Goal: Transaction & Acquisition: Book appointment/travel/reservation

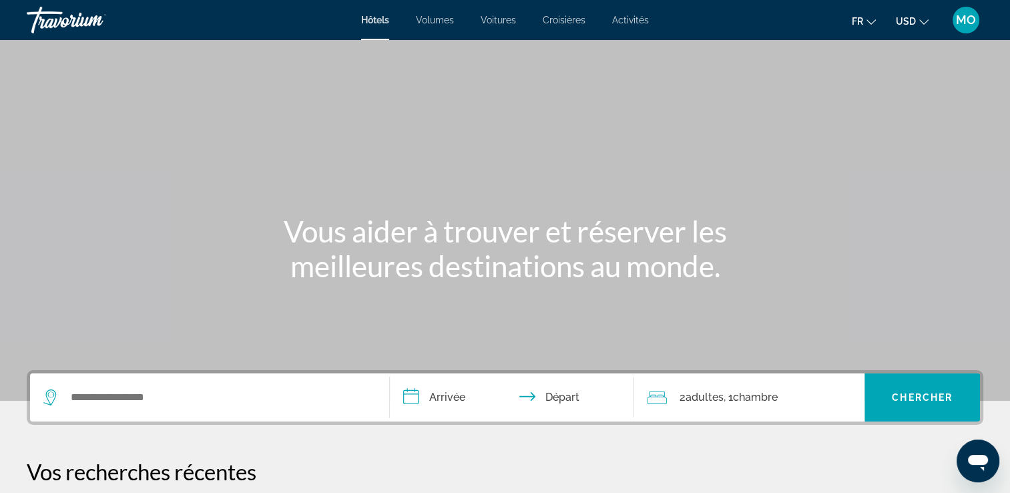
click at [927, 18] on icon "Changer de devise" at bounding box center [923, 21] width 9 height 9
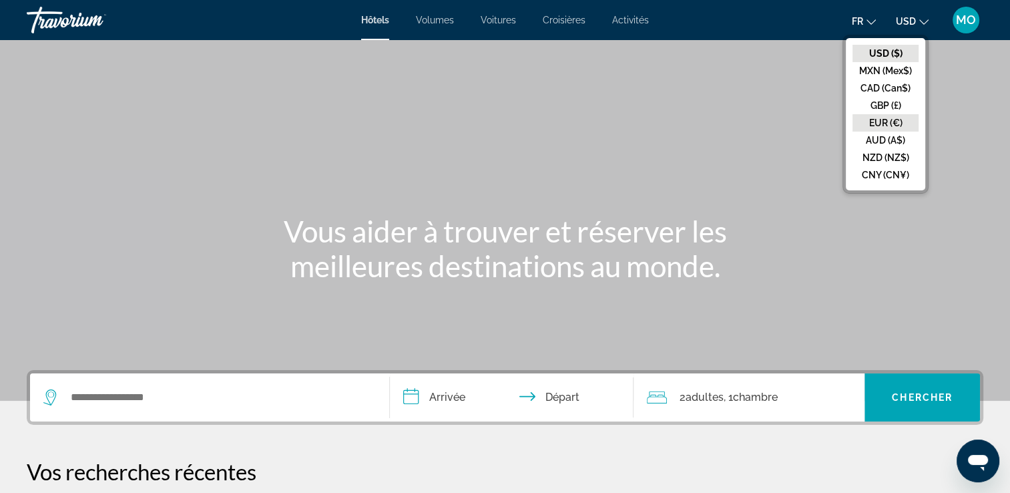
click at [892, 127] on button "EUR (€)" at bounding box center [885, 122] width 66 height 17
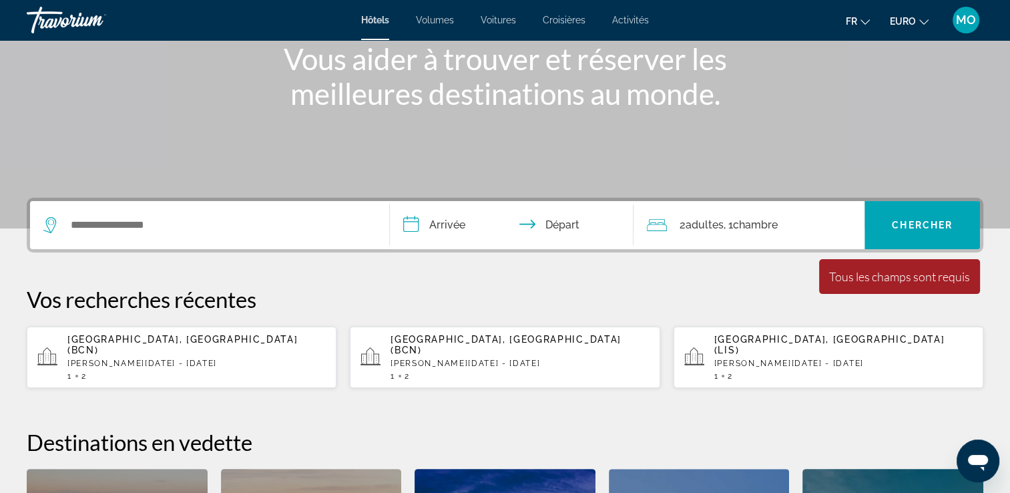
scroll to position [200, 0]
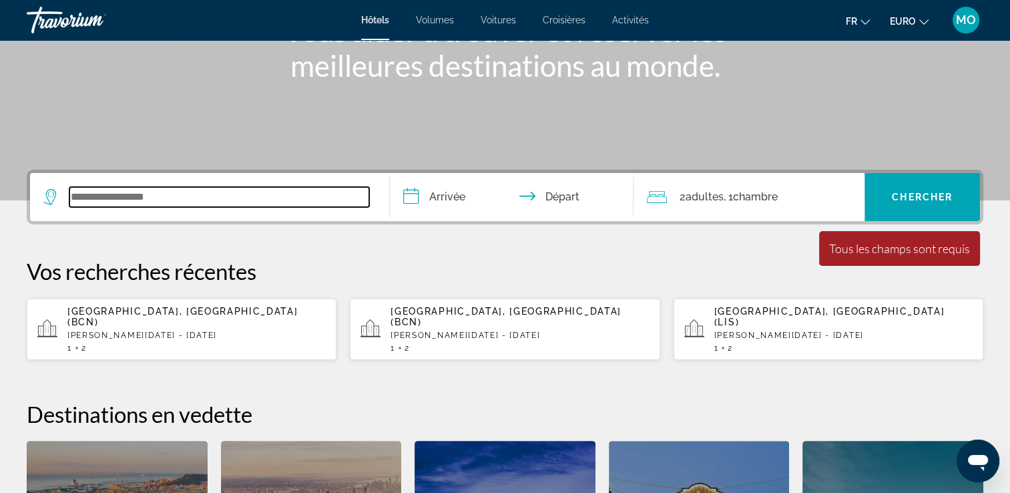
click at [212, 191] on input "Widget de recherche" at bounding box center [219, 197] width 300 height 20
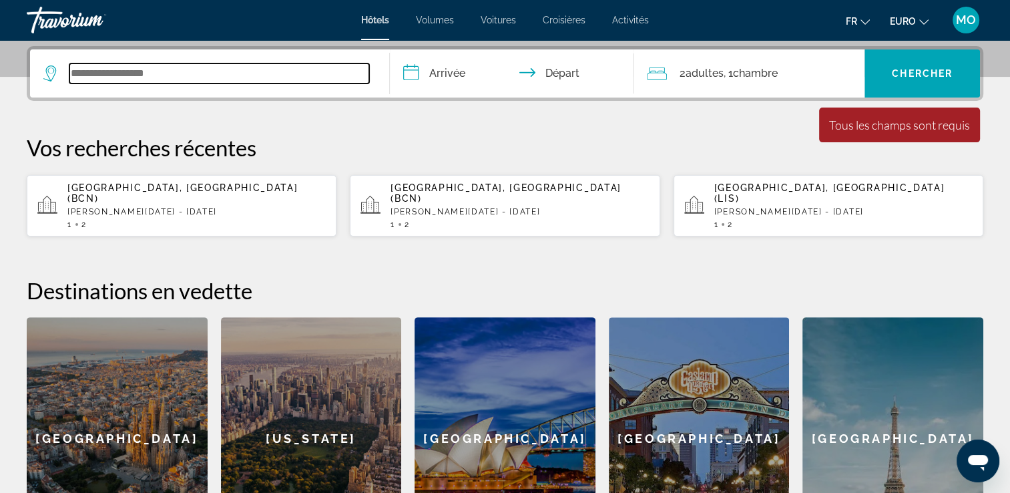
scroll to position [326, 0]
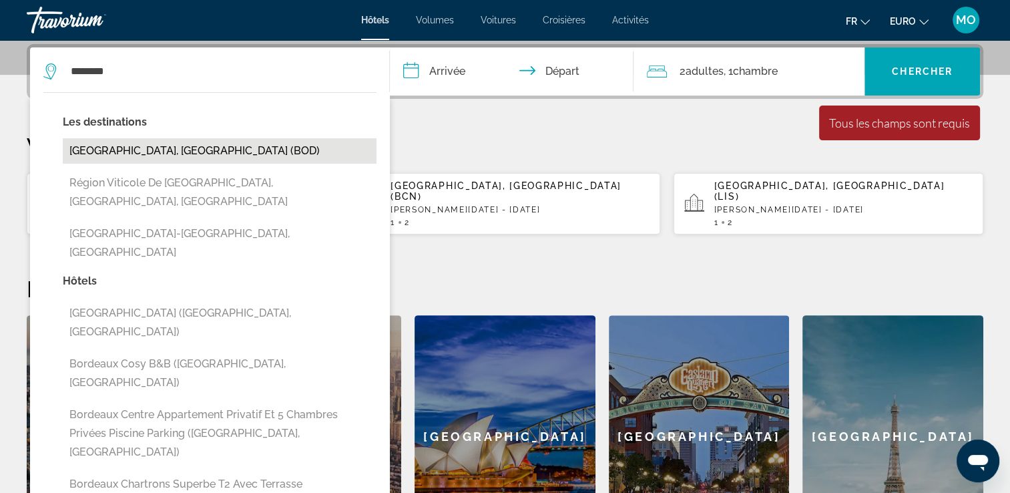
click at [123, 148] on button "[GEOGRAPHIC_DATA], [GEOGRAPHIC_DATA] (BOD)" at bounding box center [220, 150] width 314 height 25
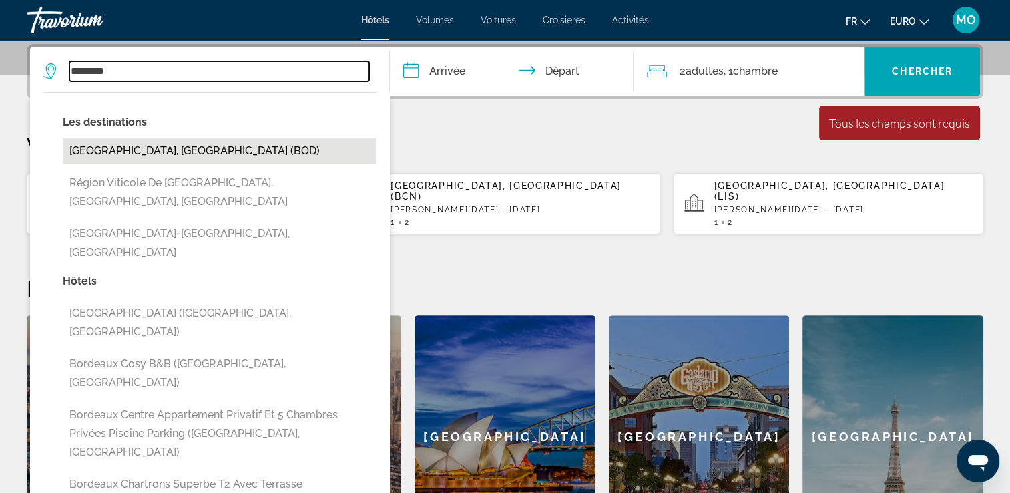
type input "**********"
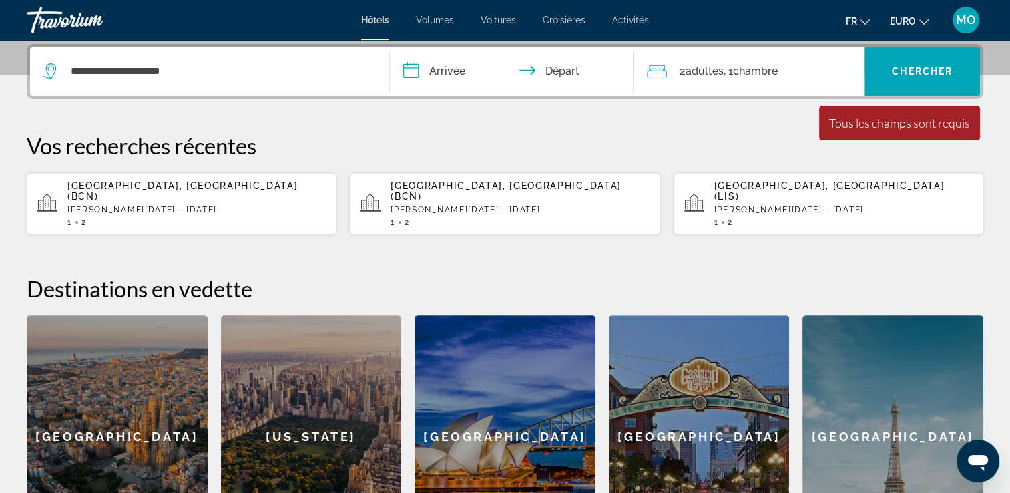
click at [467, 74] on input "**********" at bounding box center [515, 73] width 250 height 52
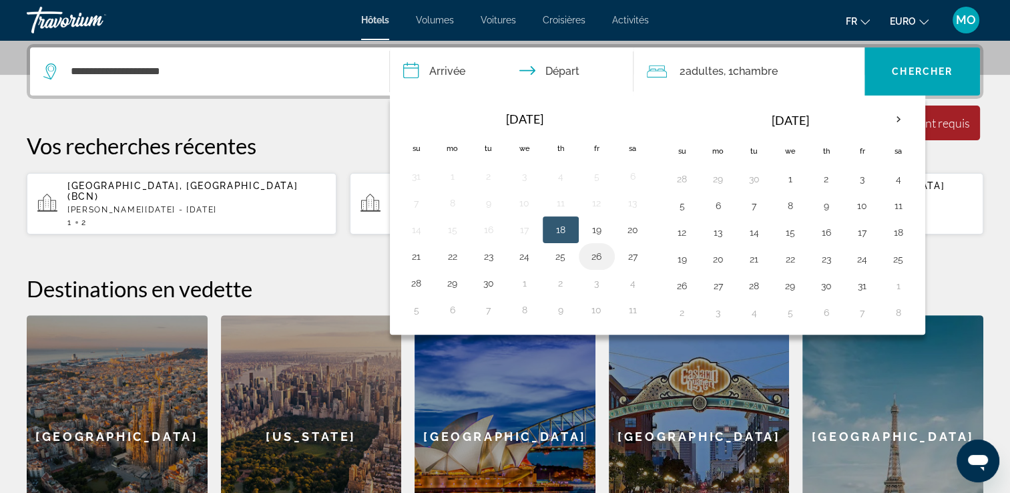
click at [593, 253] on button "26" at bounding box center [596, 256] width 21 height 19
click at [416, 282] on button "28" at bounding box center [416, 283] width 21 height 19
type input "**********"
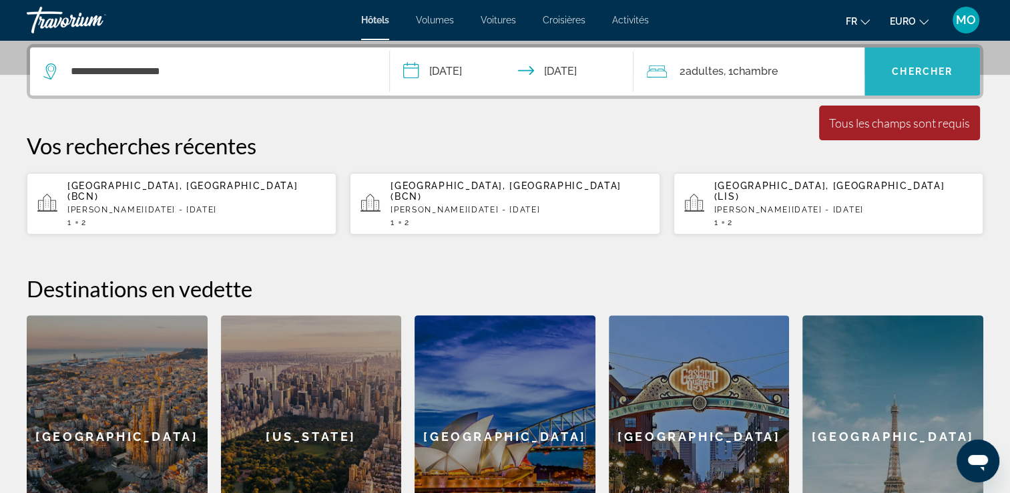
click at [940, 77] on span "Widget de recherche" at bounding box center [921, 71] width 115 height 32
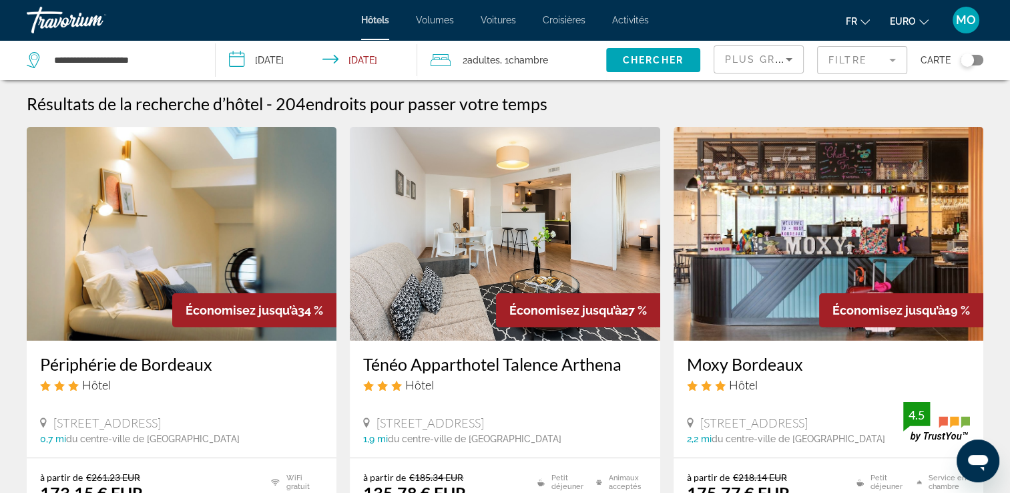
click at [895, 69] on mat-form-field "Filtre" at bounding box center [862, 60] width 90 height 28
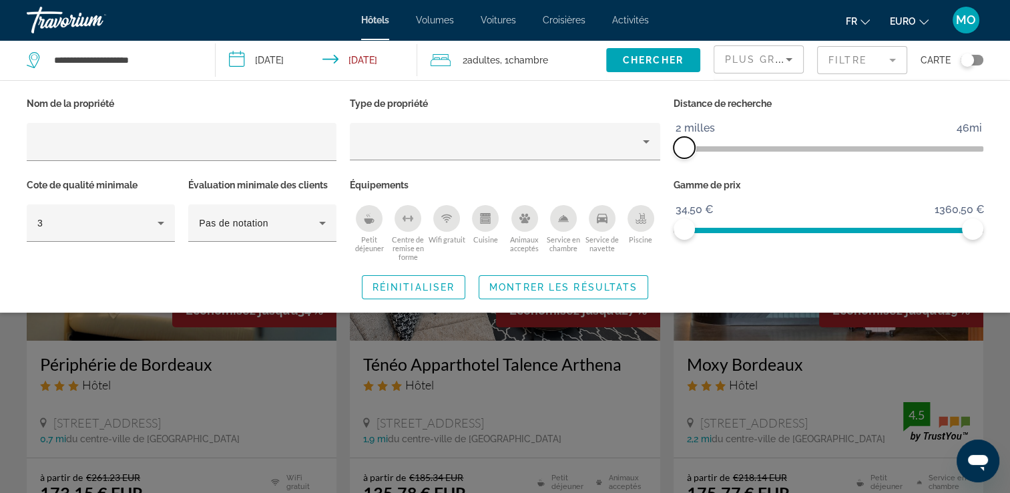
drag, startPoint x: 870, startPoint y: 146, endPoint x: 660, endPoint y: 163, distance: 211.7
click at [660, 163] on div "Nom de la propriété Type de propriété Distance de recherche 1 kilomètre 46mi 2 …" at bounding box center [505, 178] width 970 height 168
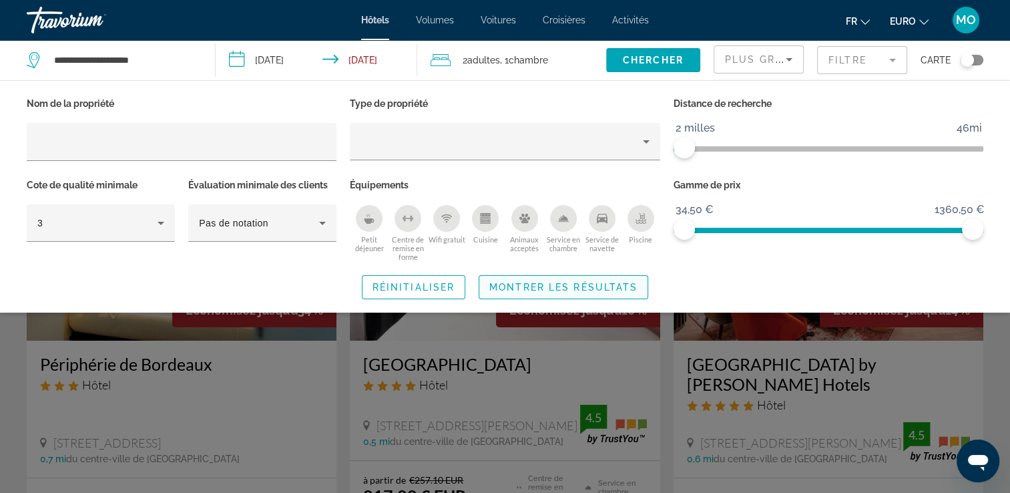
click at [558, 287] on span "Montrer les résultats" at bounding box center [563, 287] width 148 height 11
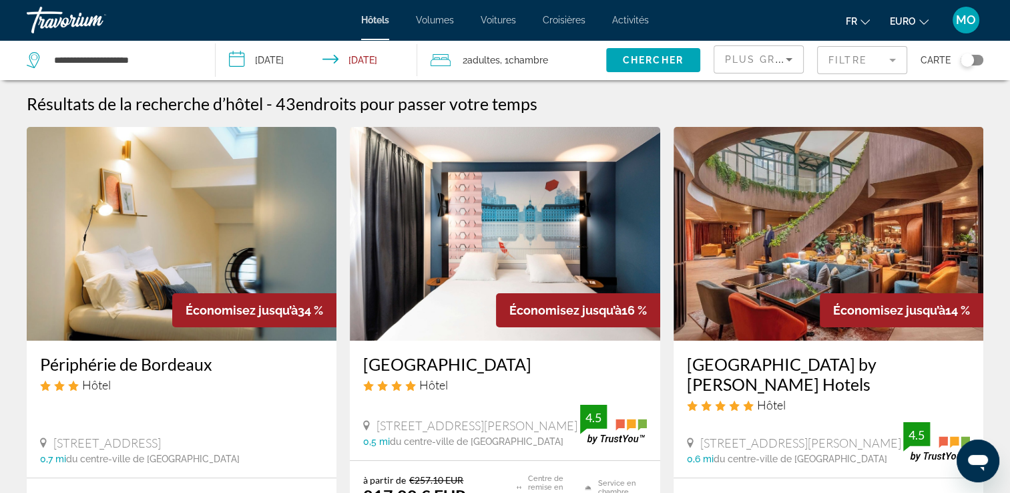
click at [760, 63] on span "Plus grandes économies" at bounding box center [805, 59] width 160 height 11
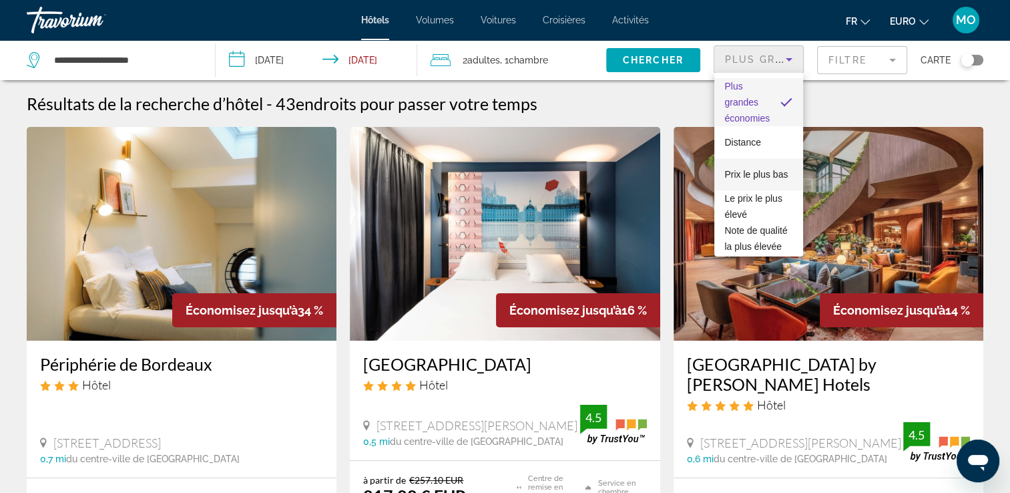
click at [744, 169] on span "Prix le plus bas" at bounding box center [756, 174] width 63 height 11
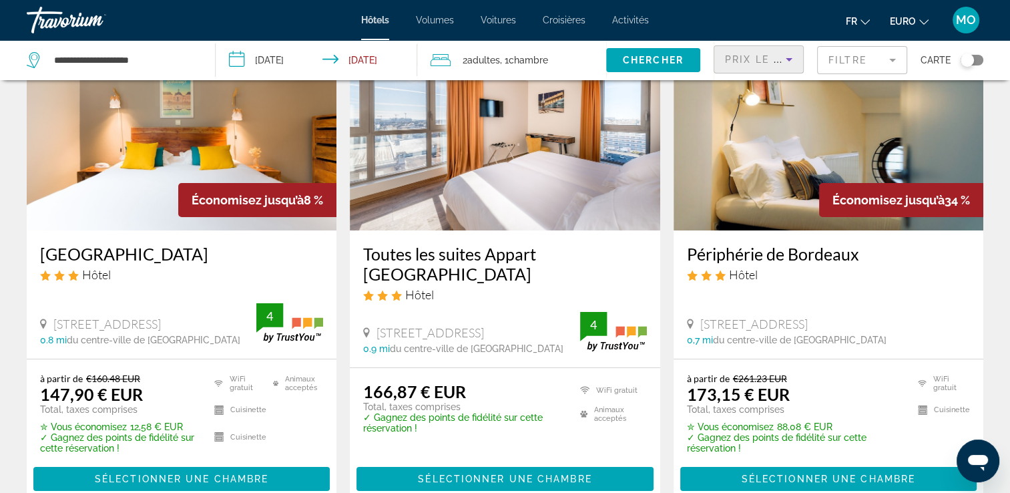
scroll to position [134, 0]
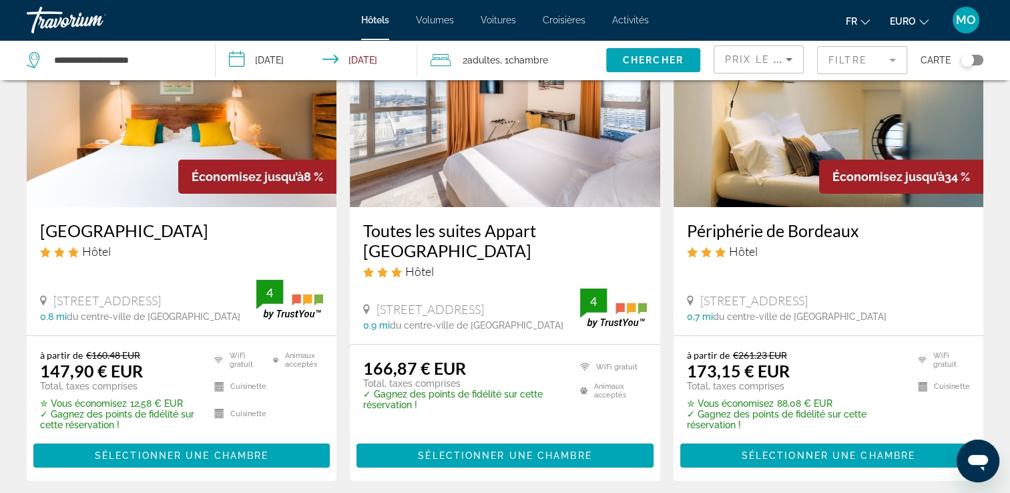
click at [143, 231] on h3 "[GEOGRAPHIC_DATA]" at bounding box center [181, 230] width 283 height 20
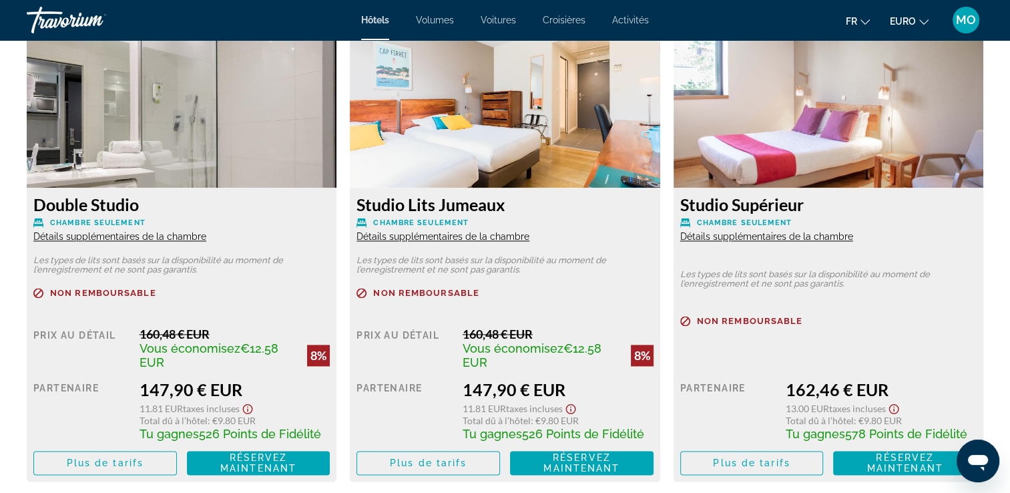
scroll to position [1936, 0]
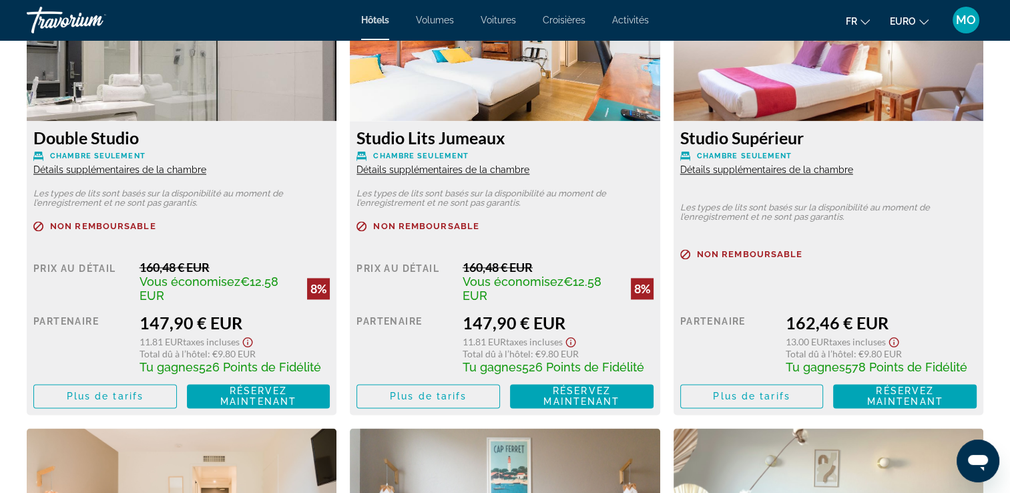
click at [113, 168] on span "Détails supplémentaires de la chambre" at bounding box center [119, 169] width 173 height 11
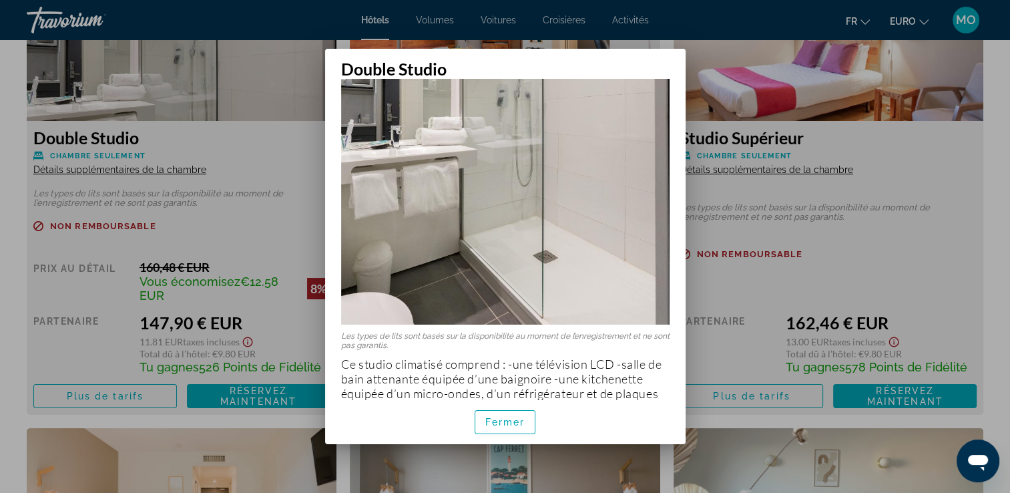
scroll to position [280, 0]
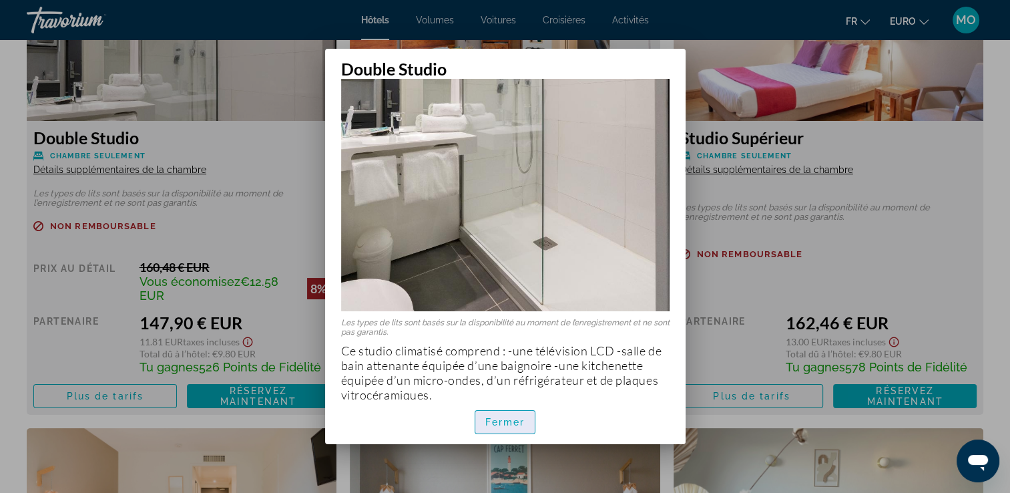
click at [511, 423] on span "Fermer" at bounding box center [505, 422] width 40 height 11
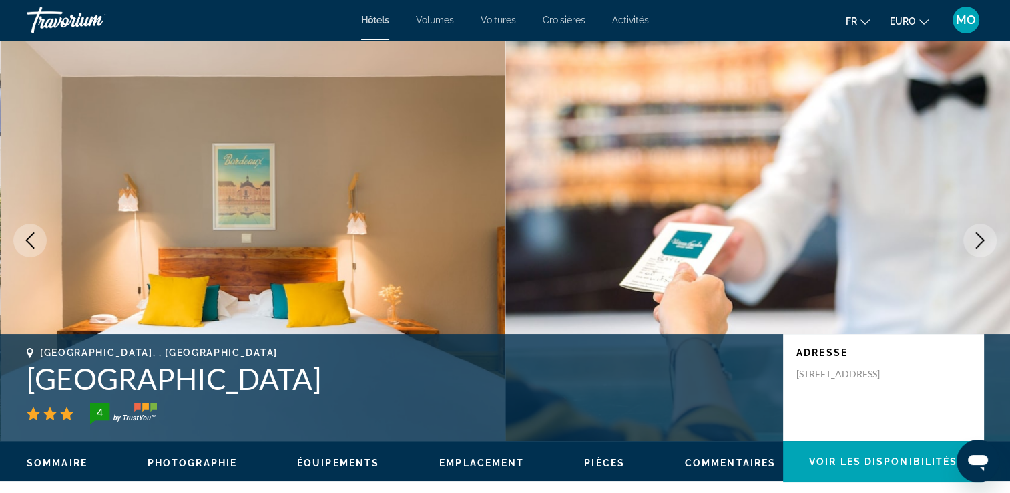
scroll to position [1936, 0]
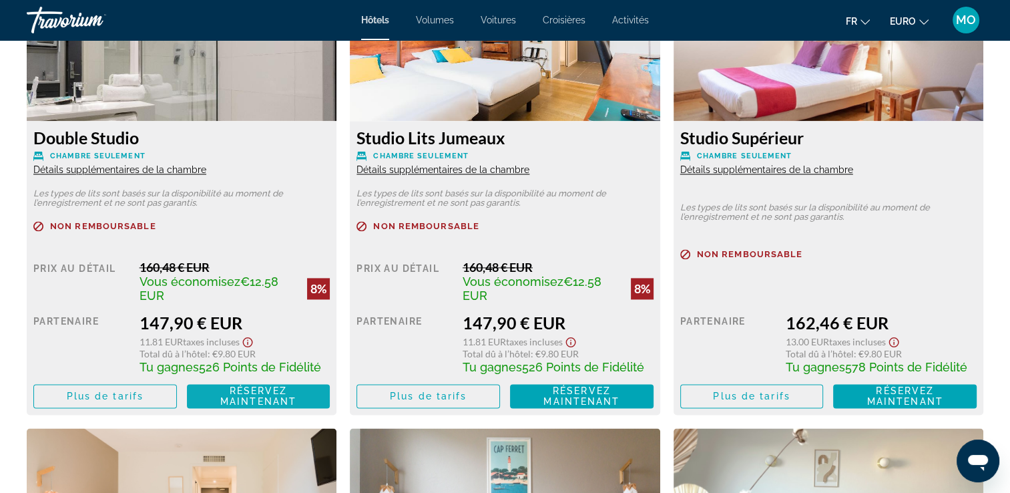
click at [261, 399] on span "Réservez maintenant" at bounding box center [258, 395] width 76 height 21
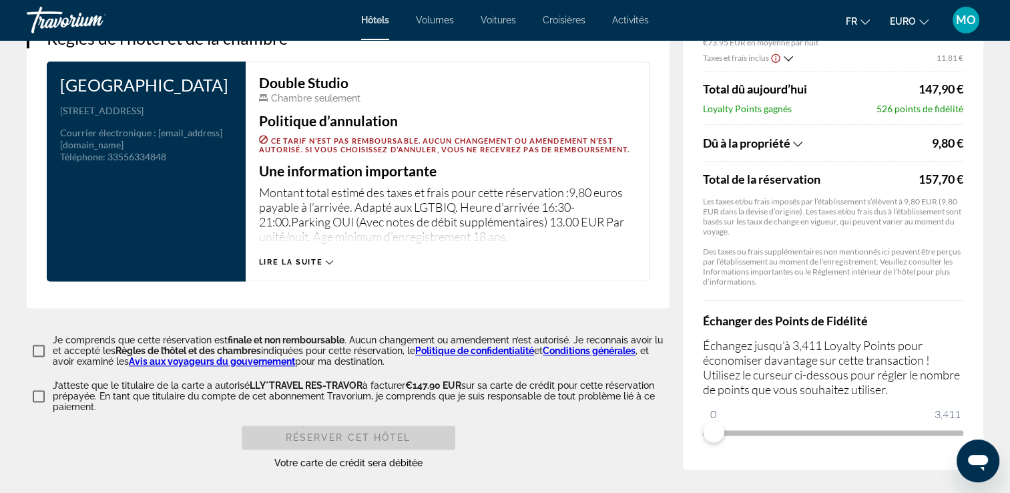
scroll to position [1669, 0]
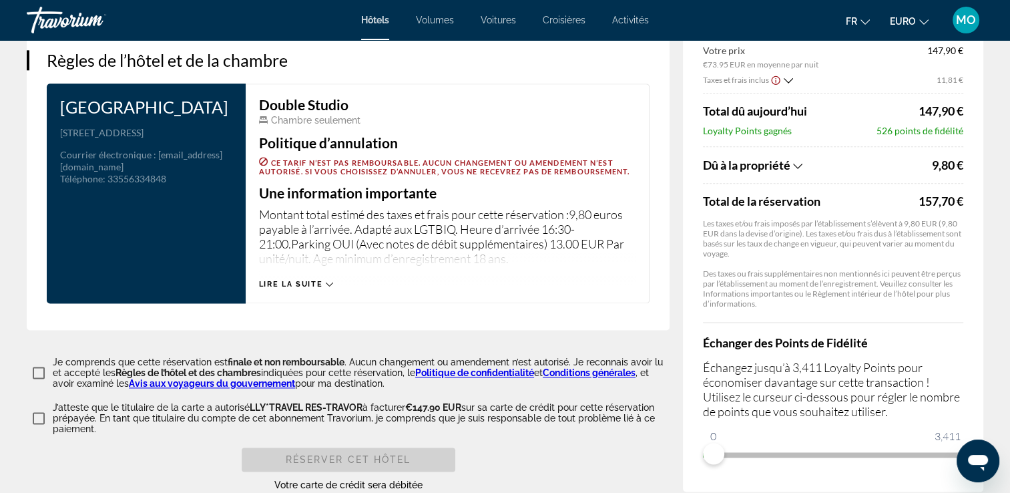
click at [312, 284] on span "Lire la suite" at bounding box center [290, 284] width 63 height 9
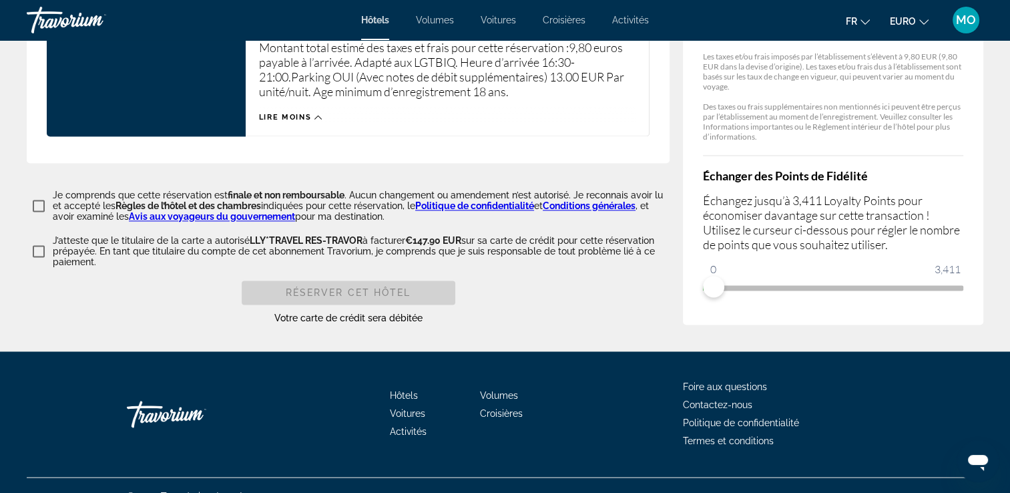
scroll to position [1854, 0]
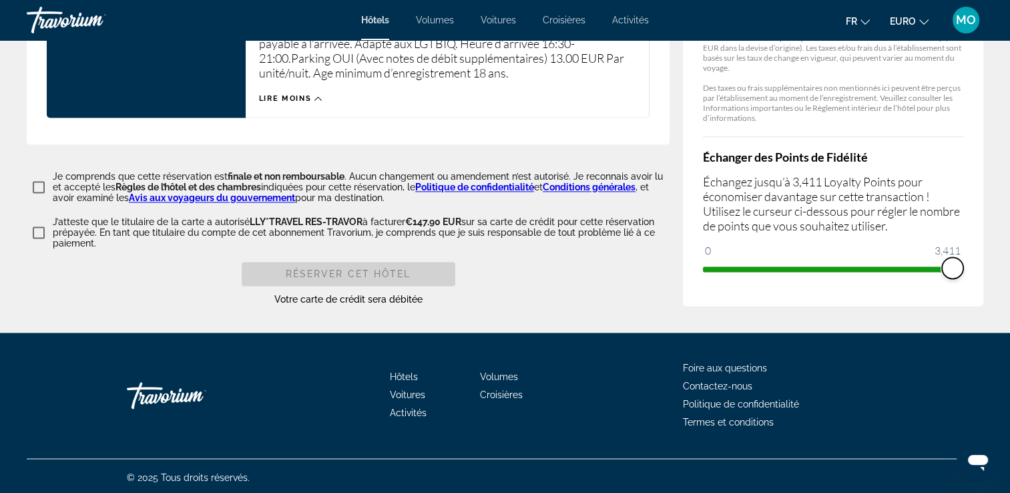
drag, startPoint x: 714, startPoint y: 264, endPoint x: 979, endPoint y: 260, distance: 265.7
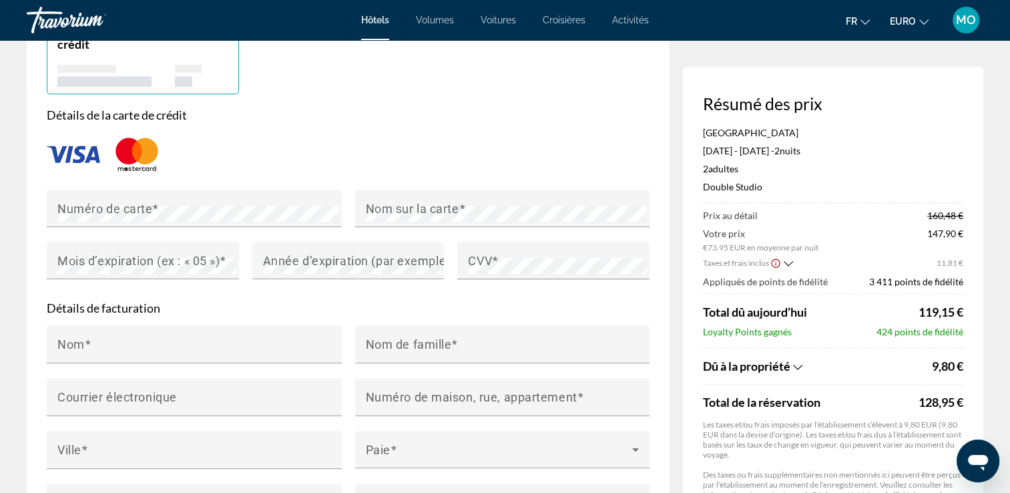
scroll to position [1098, 0]
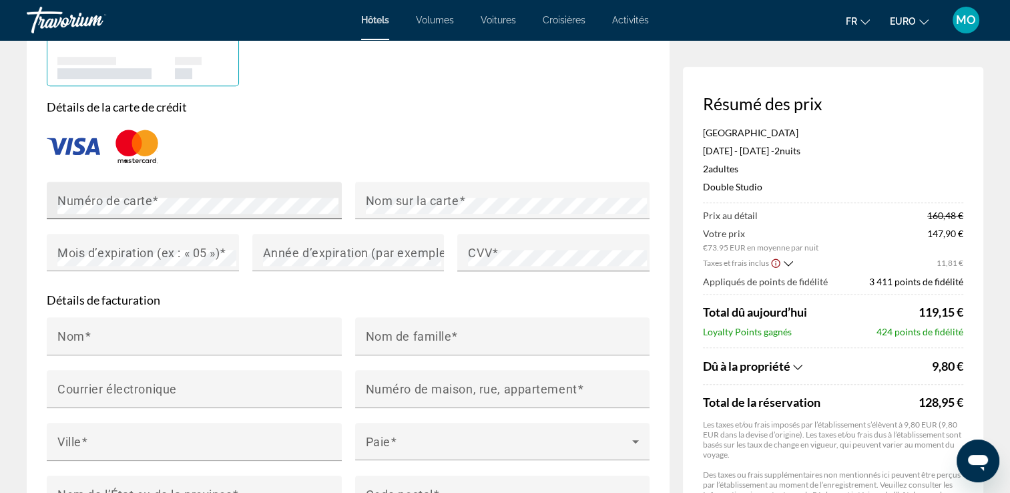
click at [158, 193] on span "Contenu principal" at bounding box center [155, 200] width 7 height 14
click at [379, 199] on mat-label "Nom sur la carte" at bounding box center [412, 200] width 93 height 14
click at [258, 252] on div "Année d’expiration (par exemple « 2030 »)" at bounding box center [348, 252] width 192 height 37
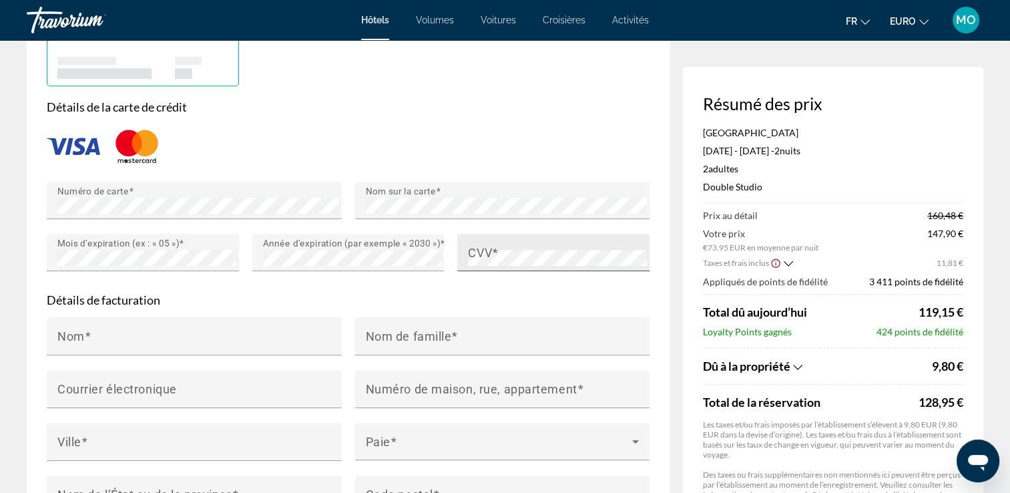
click at [486, 248] on mat-label "CVV" at bounding box center [480, 252] width 24 height 14
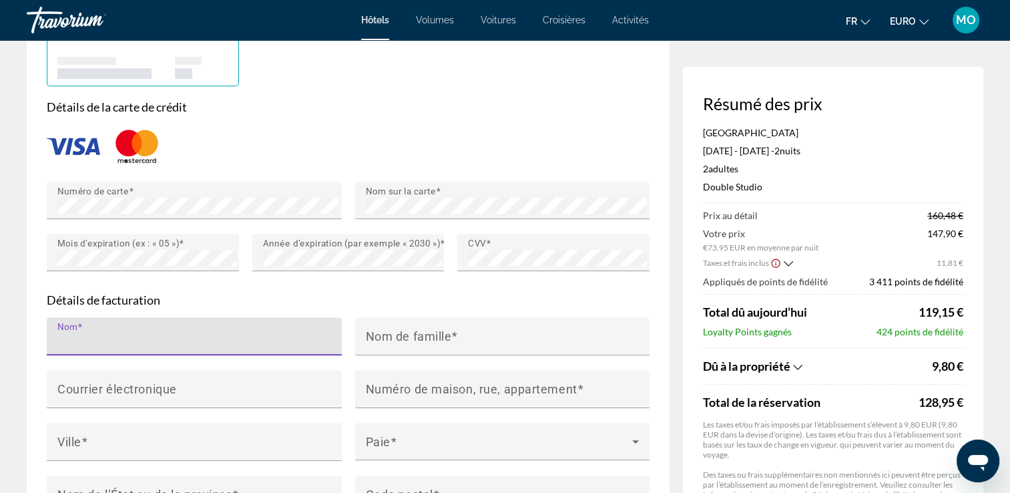
click at [184, 338] on input "Nom" at bounding box center [198, 342] width 282 height 16
click at [71, 344] on input "Nom" at bounding box center [198, 342] width 282 height 16
type input "*******"
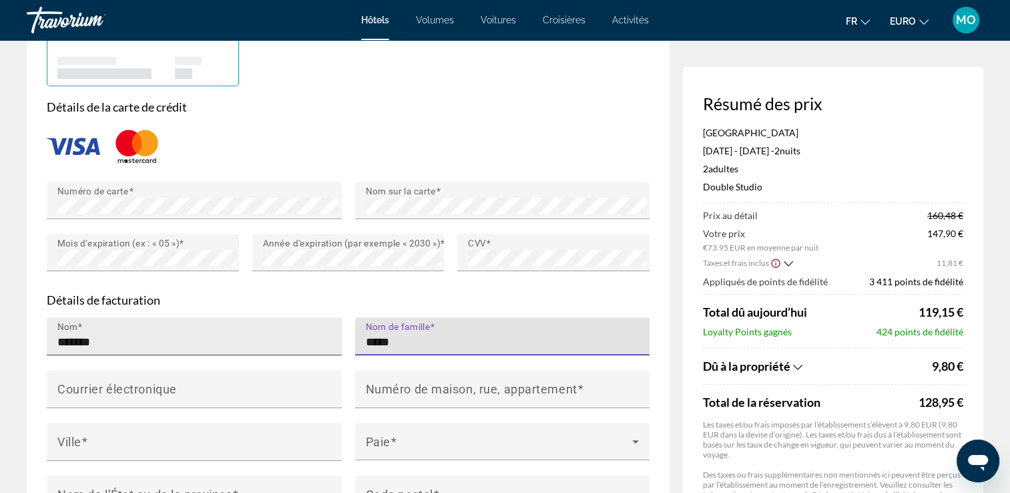
type input "*****"
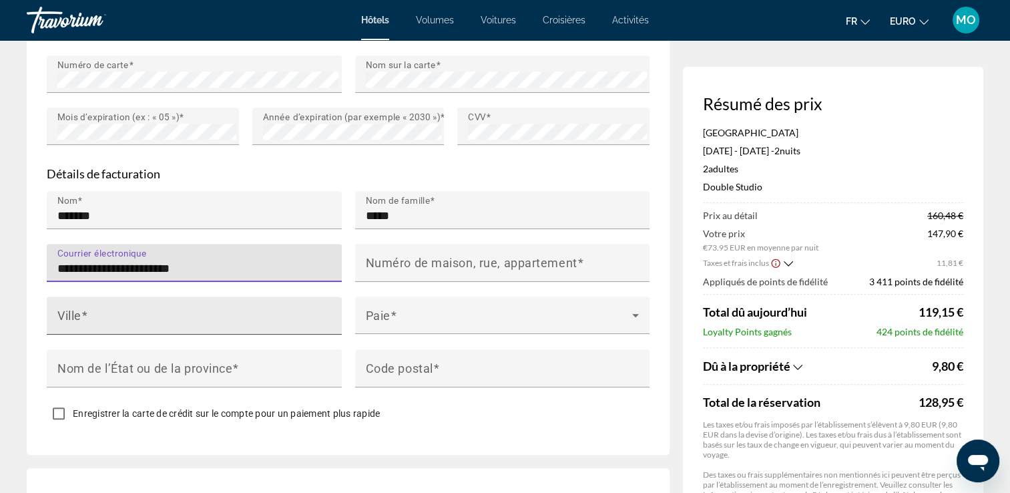
scroll to position [1232, 0]
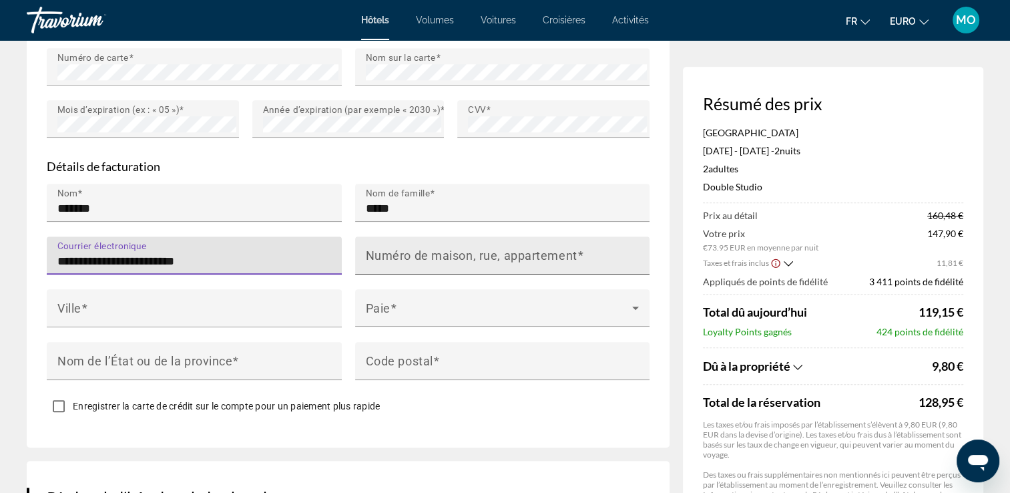
type input "**********"
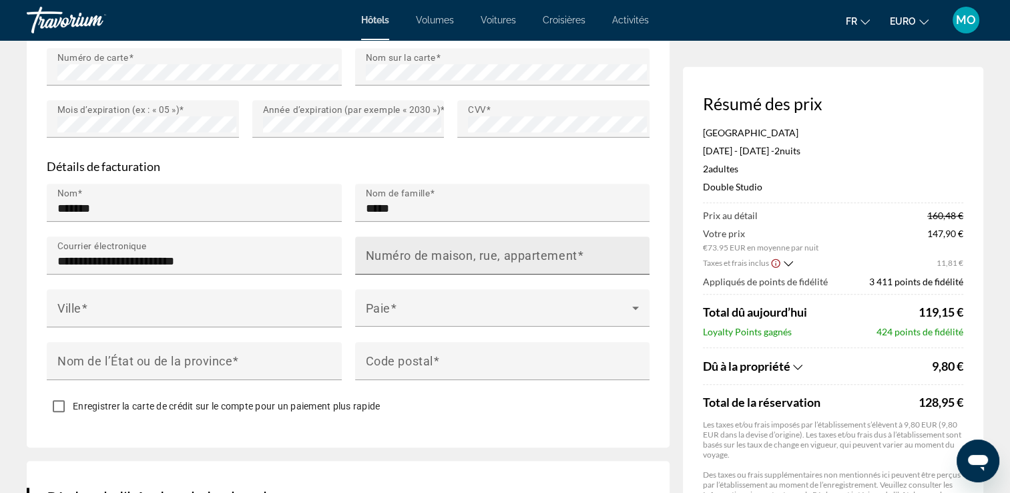
click at [452, 256] on mat-label "Numéro de maison, rue, appartement" at bounding box center [472, 255] width 212 height 14
click at [452, 256] on input "Numéro de maison, rue, appartement" at bounding box center [507, 261] width 282 height 16
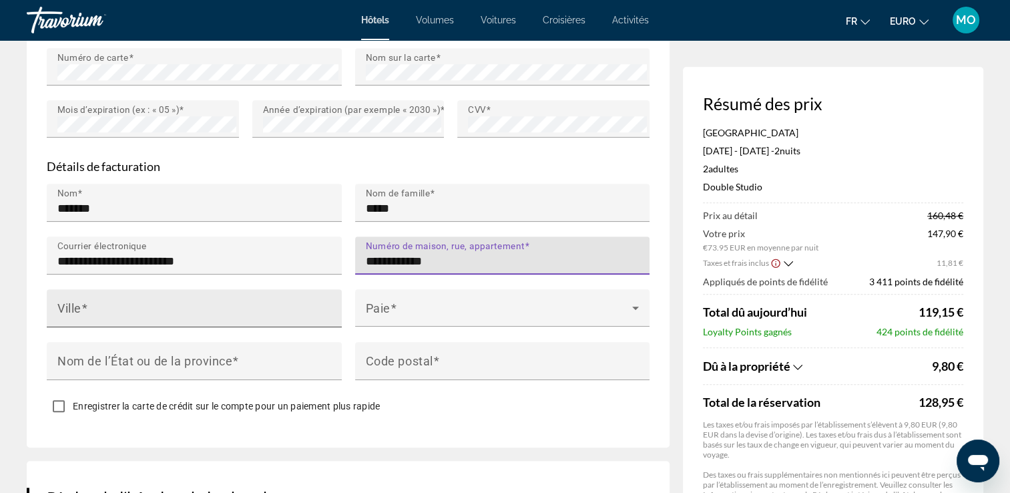
type input "**********"
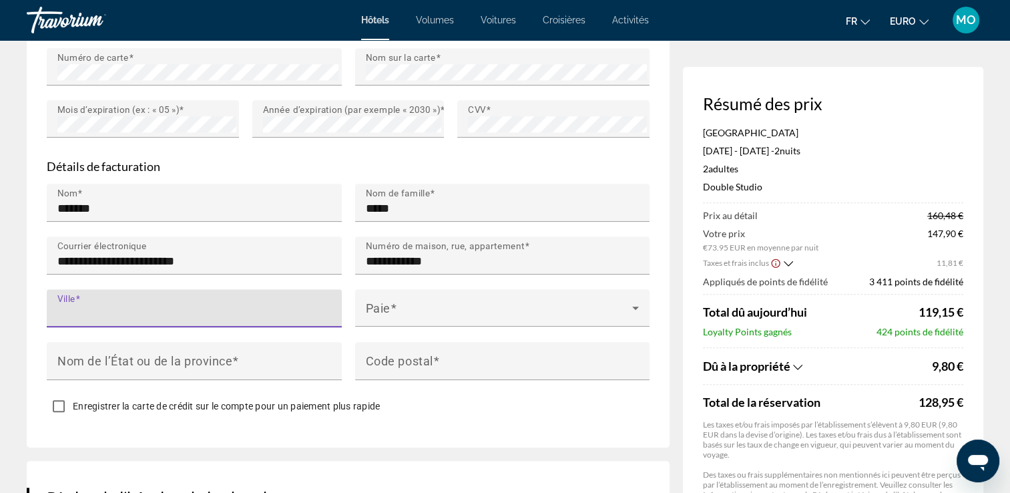
click at [190, 311] on input "Ville" at bounding box center [198, 314] width 282 height 16
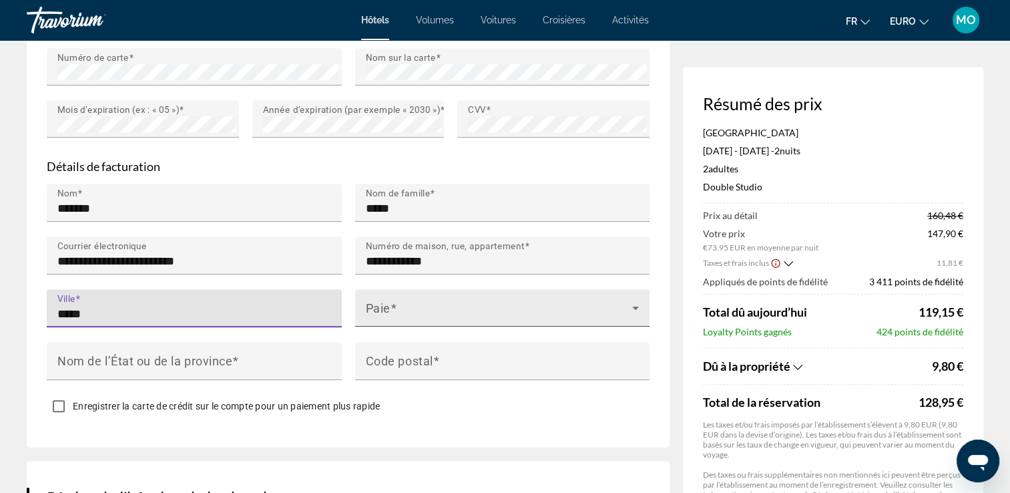
type input "*****"
click at [388, 291] on div "Paie" at bounding box center [503, 307] width 274 height 37
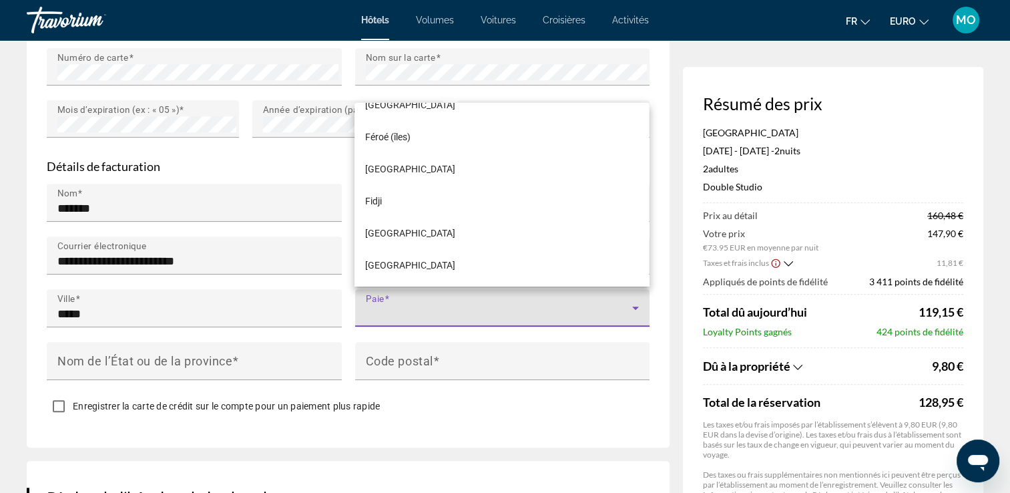
scroll to position [2336, 0]
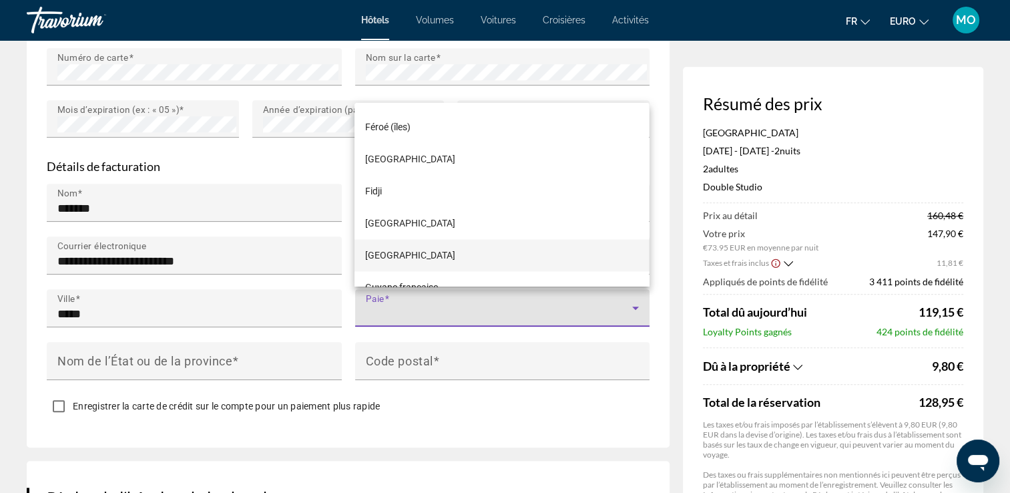
click at [412, 246] on mat-option "[GEOGRAPHIC_DATA]" at bounding box center [501, 255] width 294 height 32
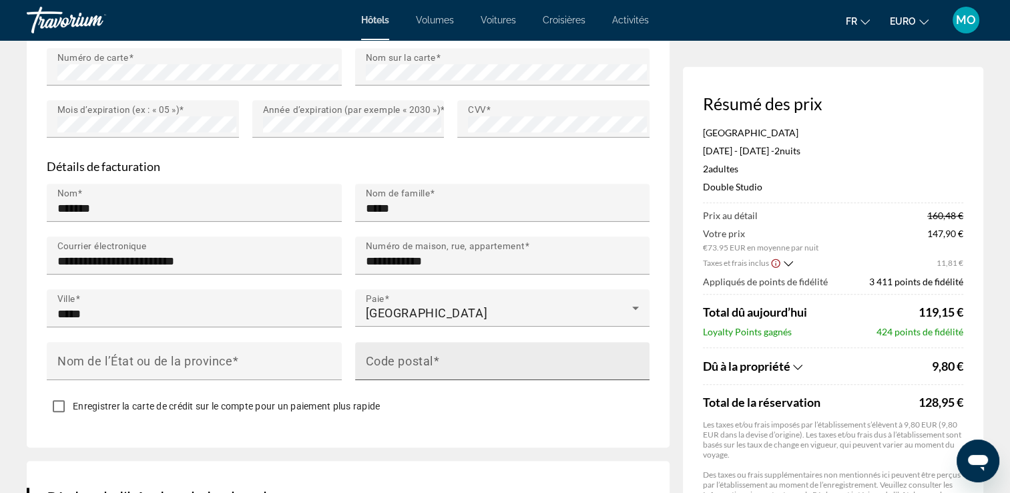
click at [411, 359] on mat-label "Code postal" at bounding box center [399, 360] width 67 height 14
click at [411, 359] on input "Code postal" at bounding box center [507, 366] width 282 height 16
type input "*****"
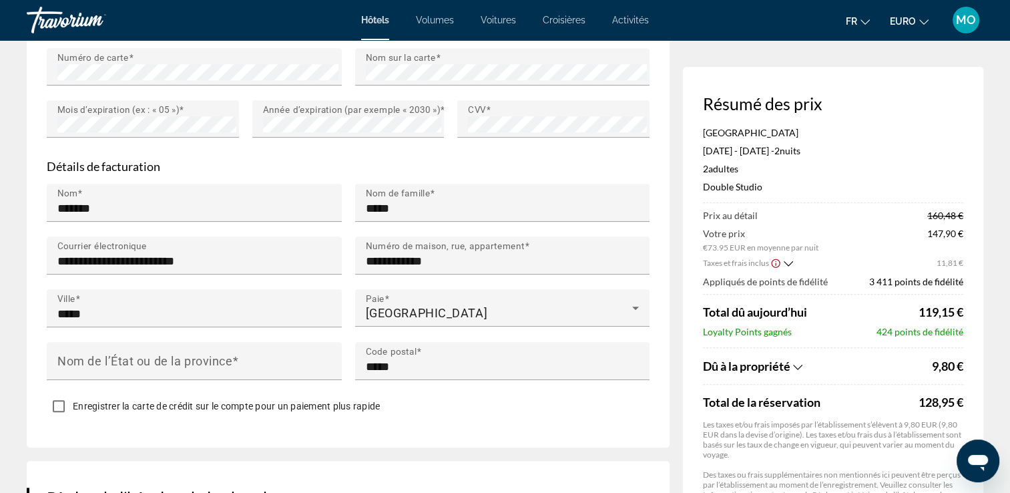
click at [234, 426] on div "**********" at bounding box center [348, 95] width 643 height 706
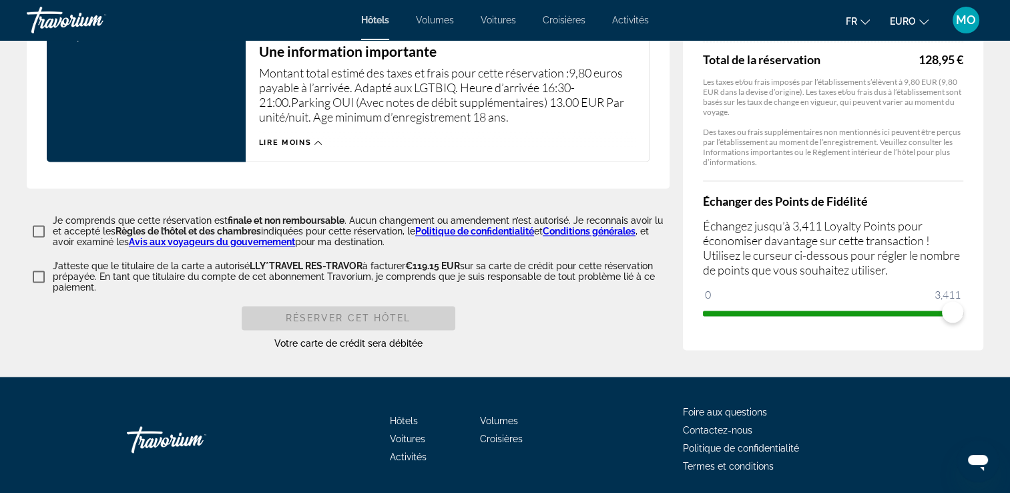
scroll to position [1832, 0]
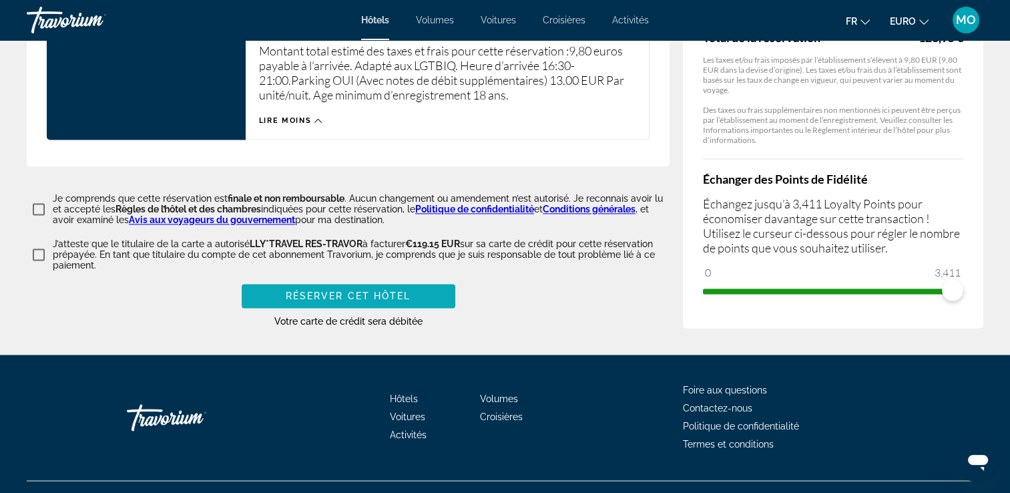
click at [352, 298] on span "Réserver cet hôtel" at bounding box center [348, 295] width 125 height 11
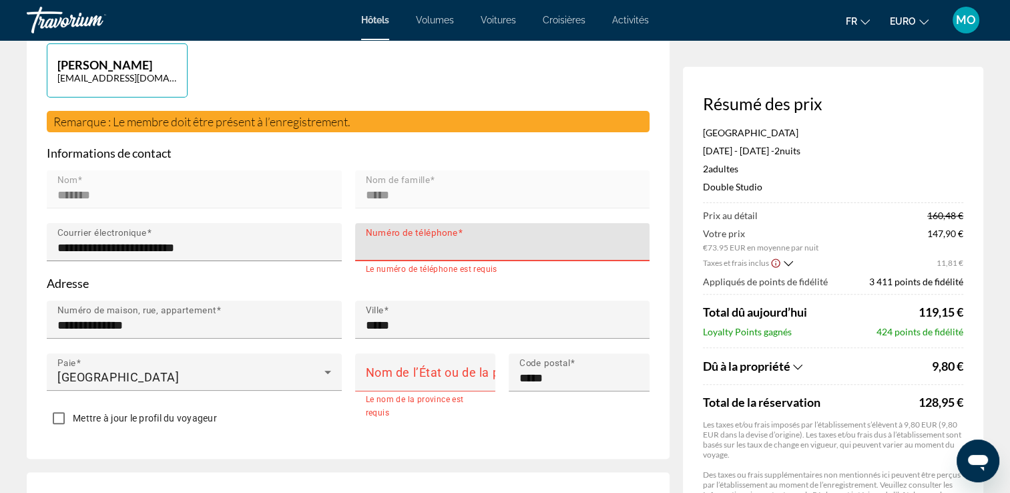
click at [425, 244] on input "Numéro de téléphone" at bounding box center [507, 248] width 282 height 16
type input "*"
type input "**********"
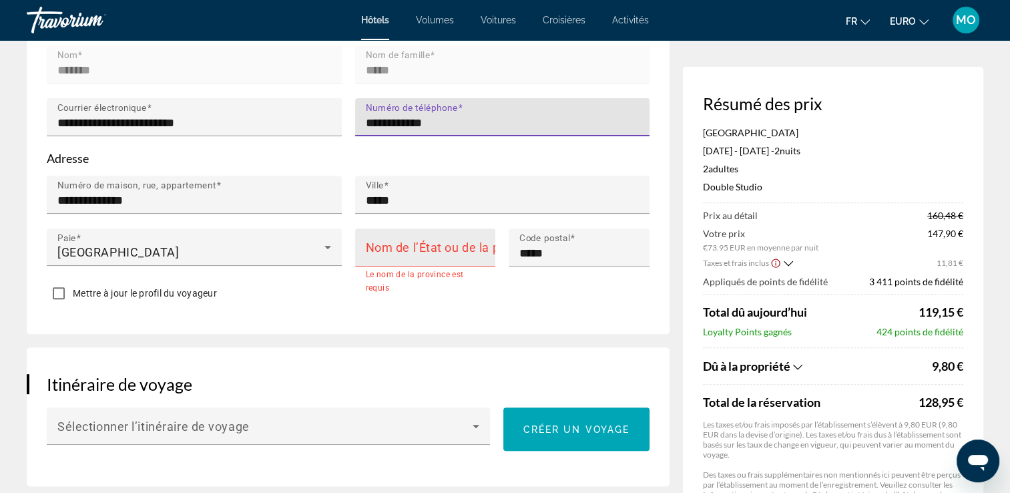
scroll to position [483, 0]
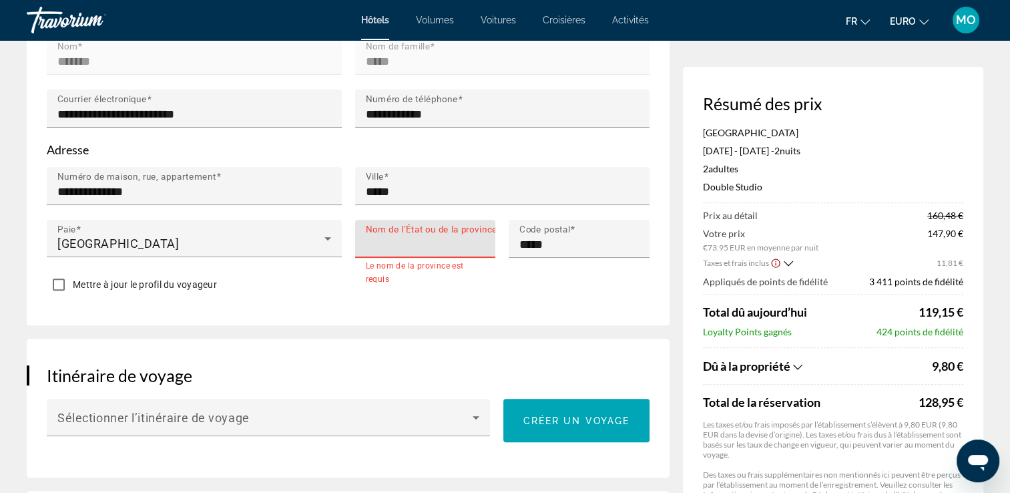
click at [429, 246] on input "Nom de l’État ou de la province" at bounding box center [430, 244] width 128 height 16
type input "******"
click at [326, 288] on div "Mettre à jour le profil du voyageur" at bounding box center [348, 285] width 603 height 26
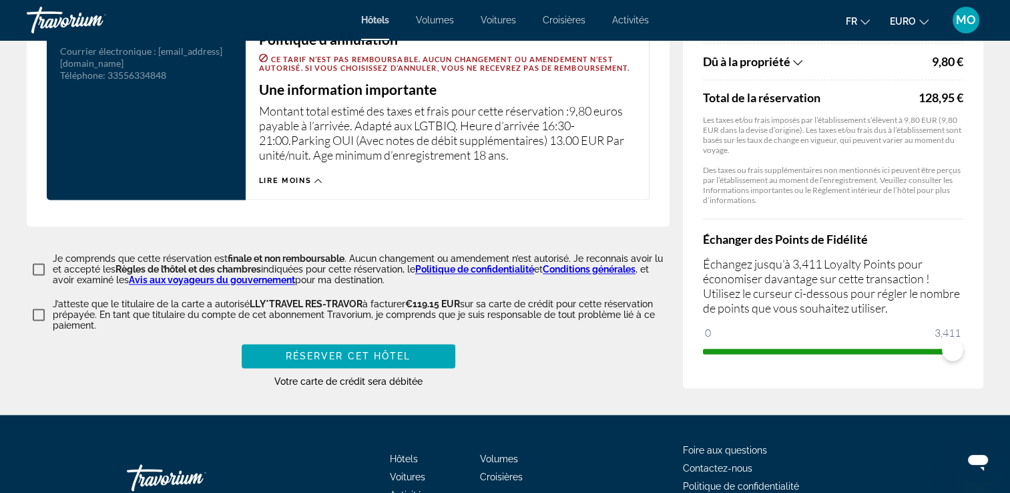
scroll to position [1818, 0]
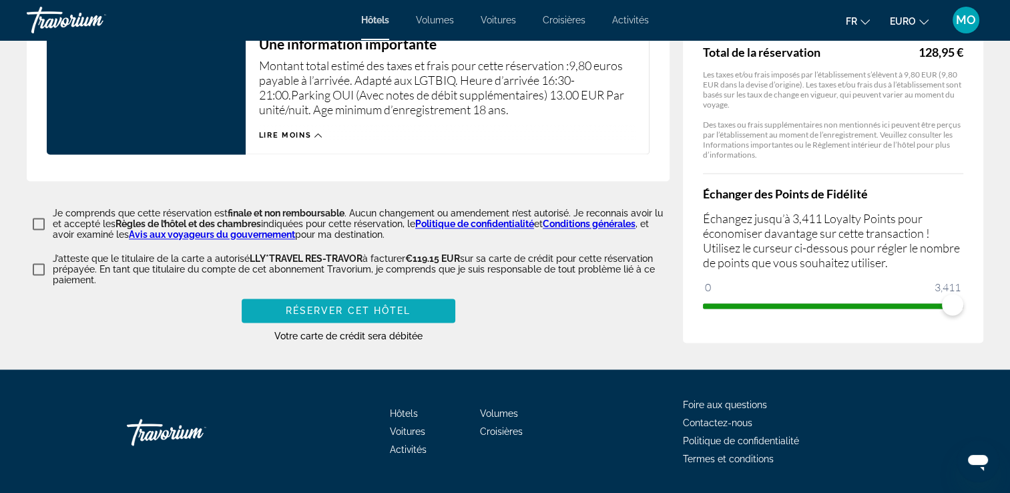
click at [373, 306] on span "Réserver cet hôtel" at bounding box center [348, 310] width 125 height 11
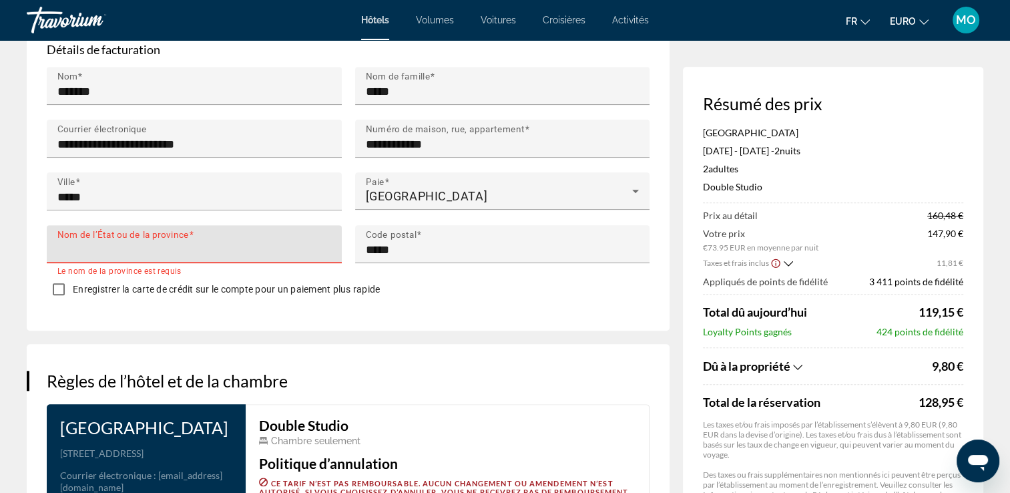
click at [216, 252] on input "Nom de l’État ou de la province" at bounding box center [198, 250] width 282 height 16
type input "******"
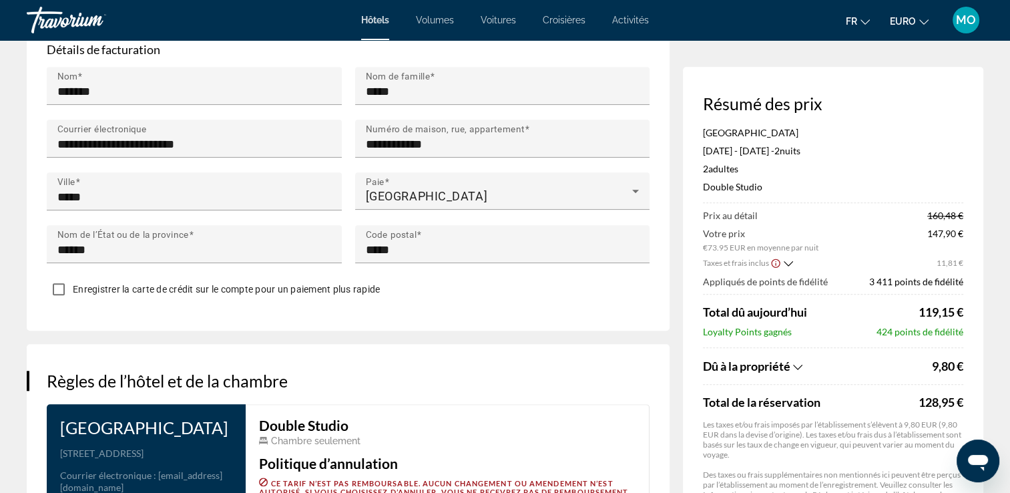
click at [409, 281] on div "Enregistrer la carte de crédit sur le compte pour un paiement plus rapide" at bounding box center [348, 291] width 603 height 26
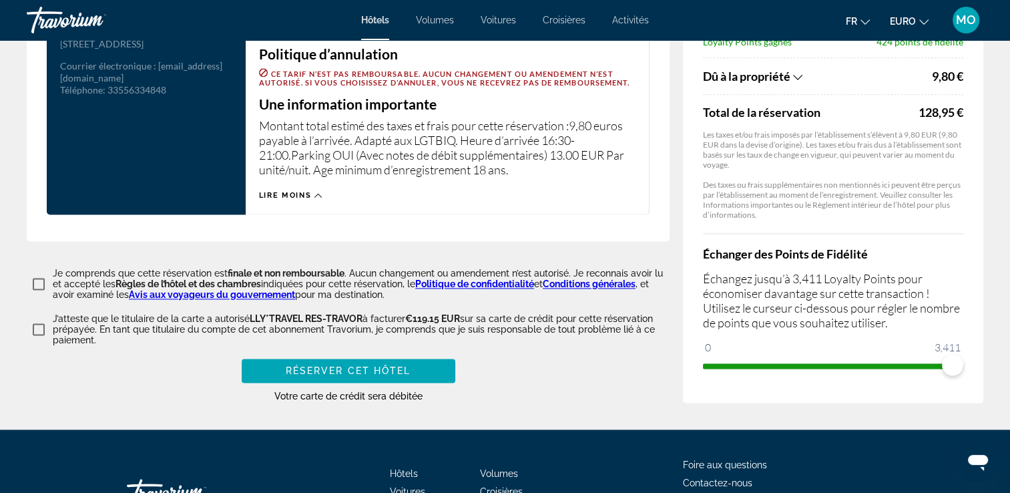
scroll to position [1854, 0]
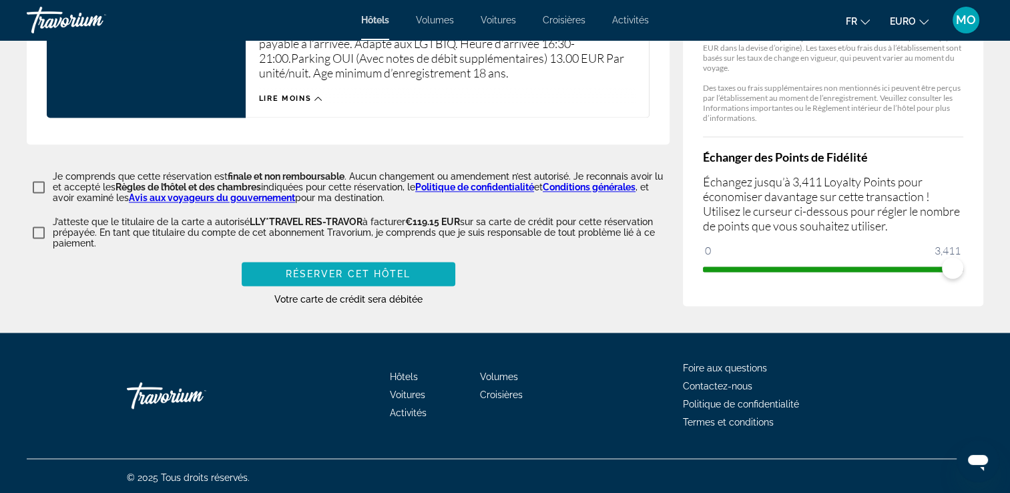
click at [369, 260] on span "Contenu principal" at bounding box center [349, 274] width 214 height 32
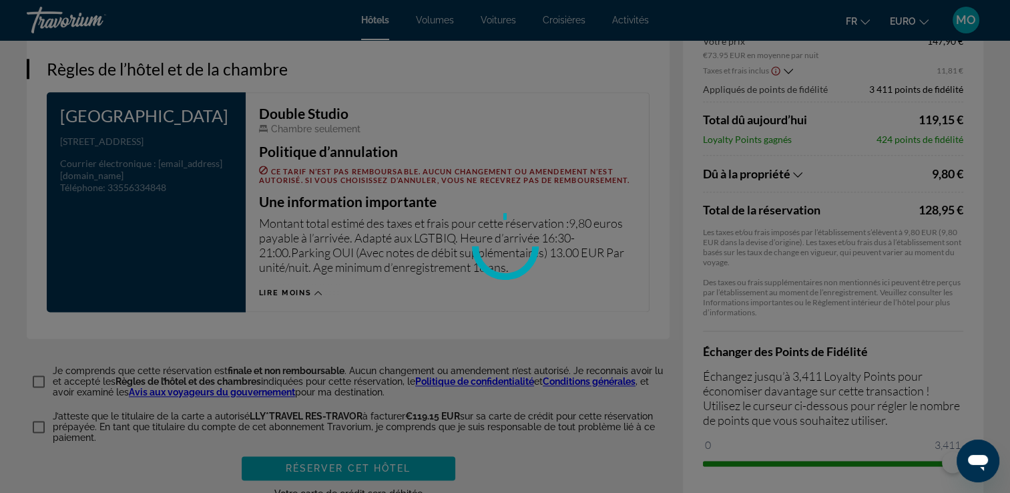
scroll to position [1587, 0]
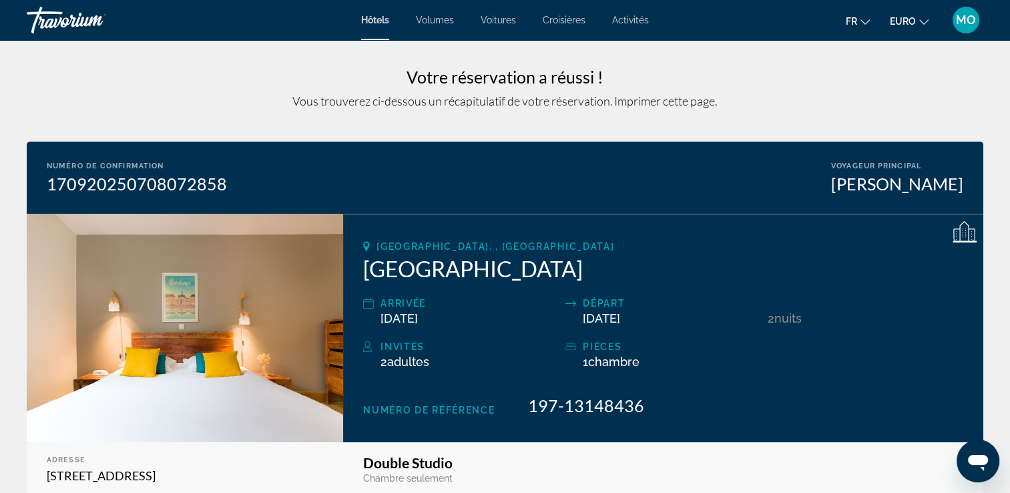
click at [378, 22] on span "Hôtels" at bounding box center [375, 20] width 28 height 11
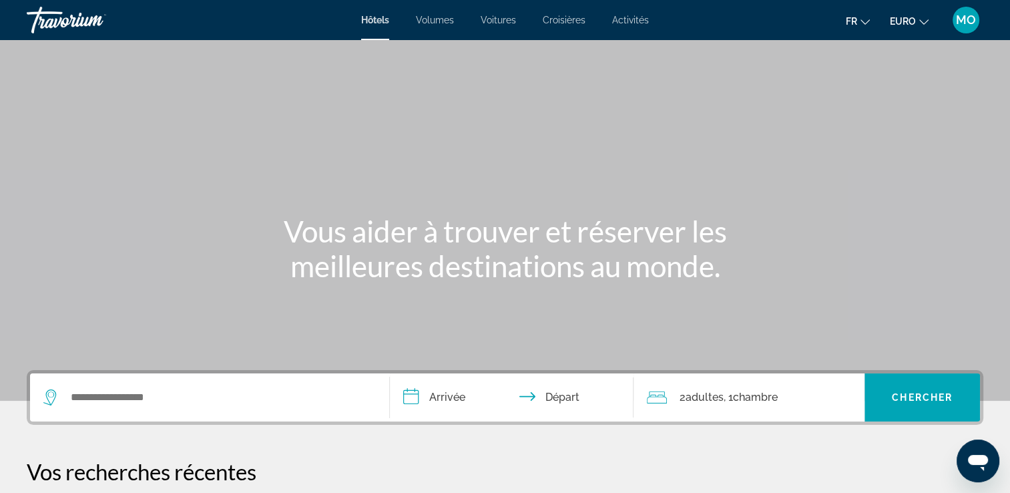
click at [970, 23] on span "MO" at bounding box center [966, 19] width 20 height 13
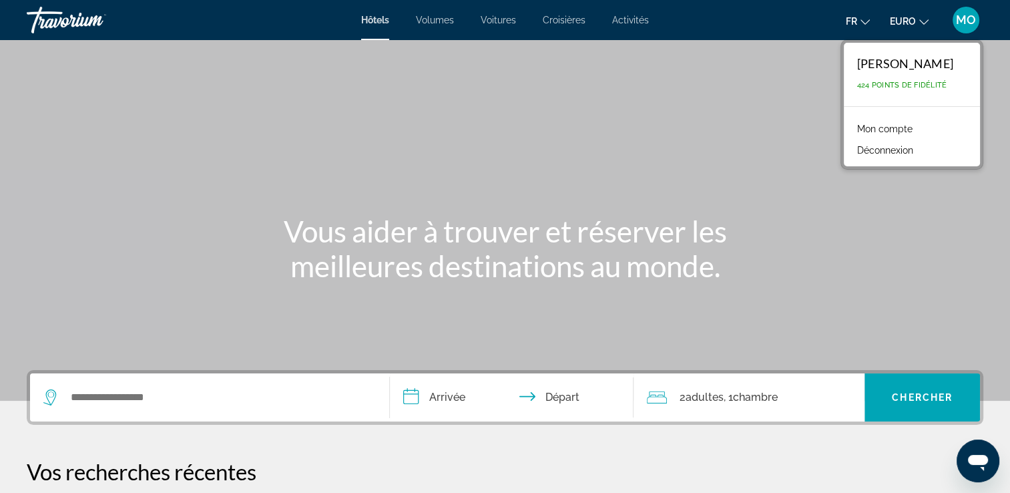
click at [968, 21] on span "MO" at bounding box center [966, 19] width 20 height 13
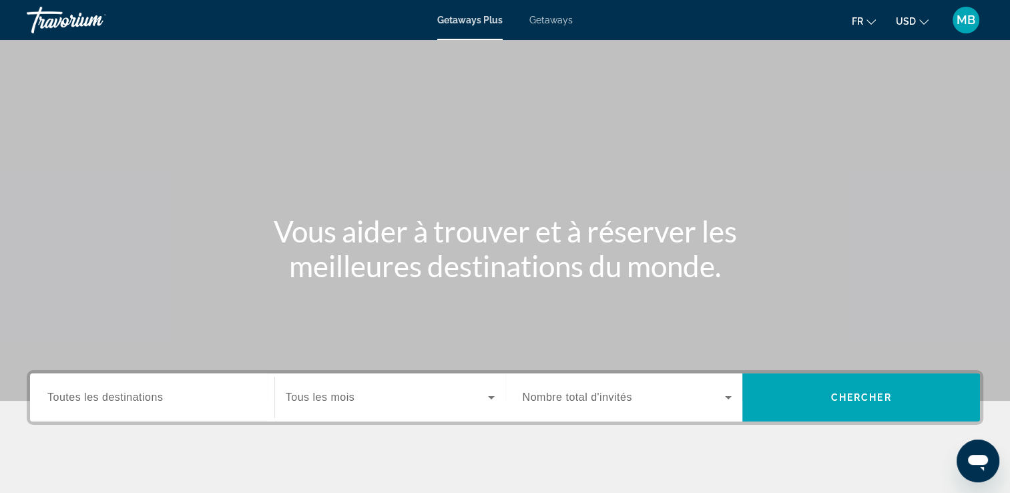
click at [915, 25] on span "USD" at bounding box center [906, 21] width 20 height 11
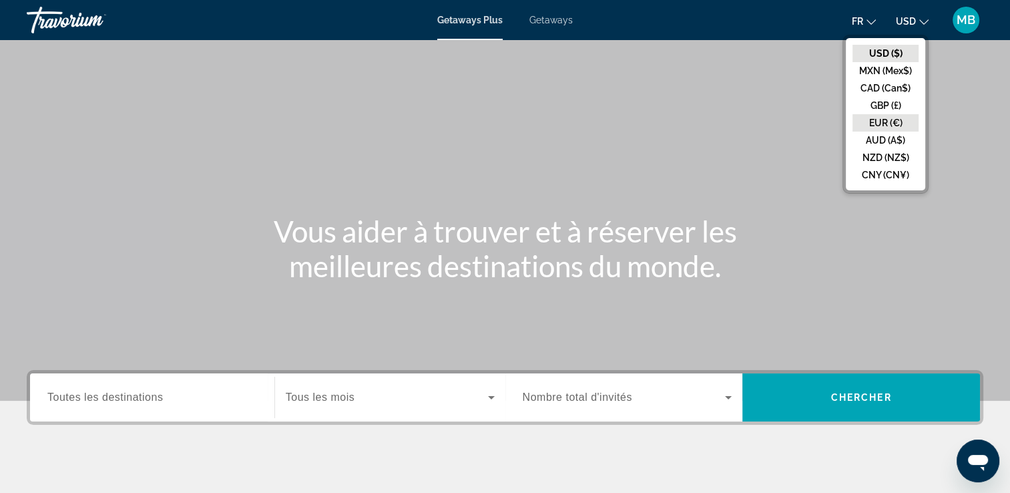
click at [892, 117] on button "EUR (€)" at bounding box center [885, 122] width 66 height 17
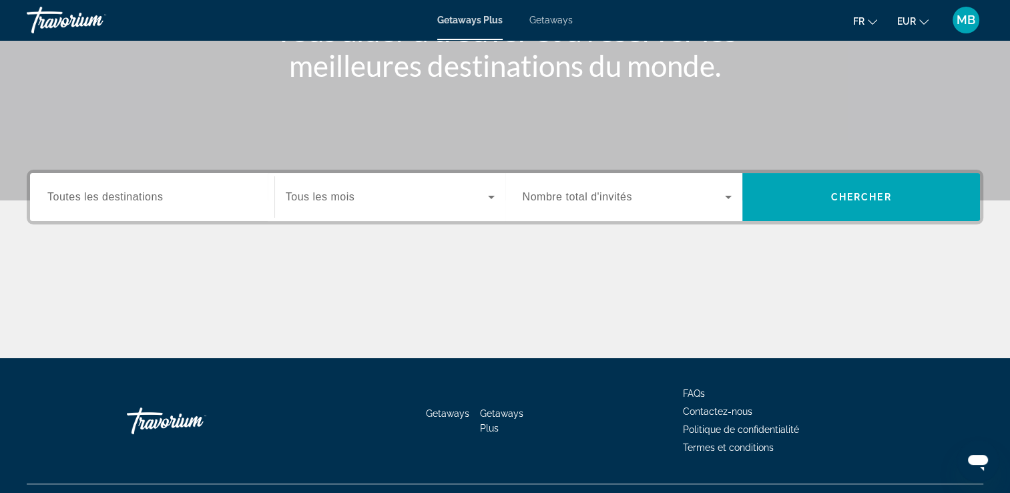
click at [171, 202] on input "Destination Toutes les destinations" at bounding box center [152, 198] width 210 height 16
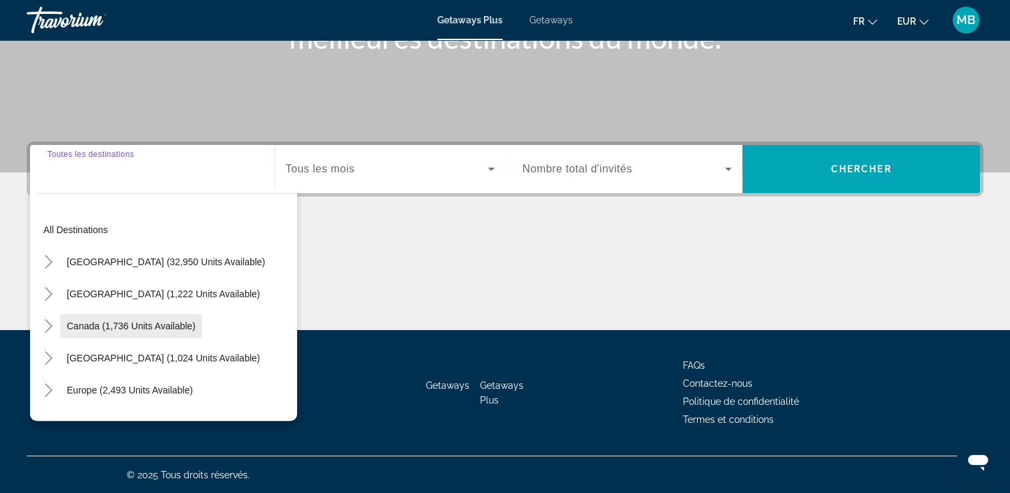
scroll to position [67, 0]
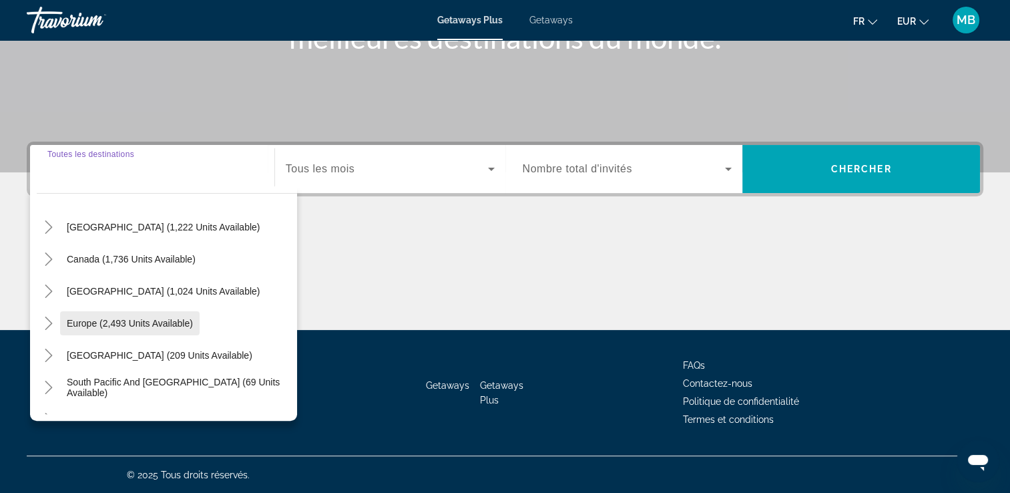
click at [107, 318] on span "Europe (2,493 units available)" at bounding box center [130, 323] width 126 height 11
type input "**********"
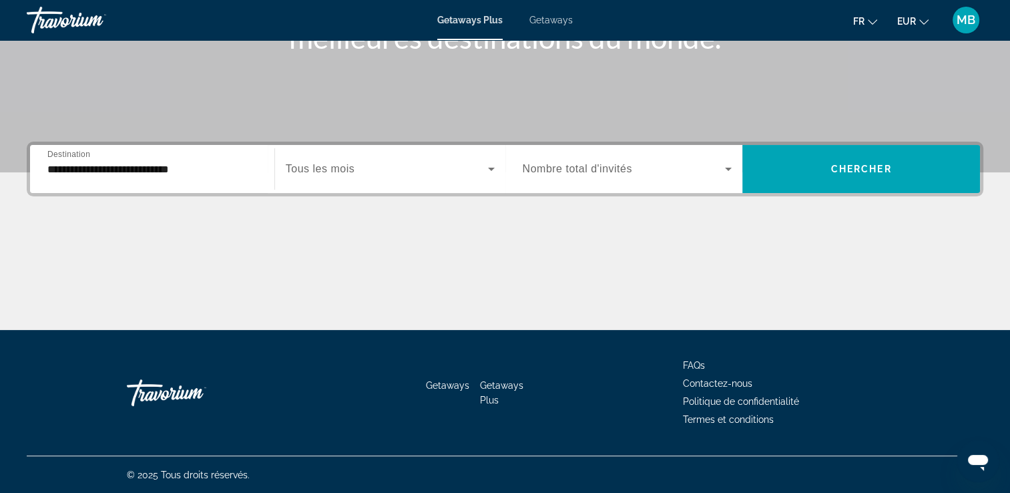
click at [344, 154] on div "Search widget" at bounding box center [390, 168] width 209 height 37
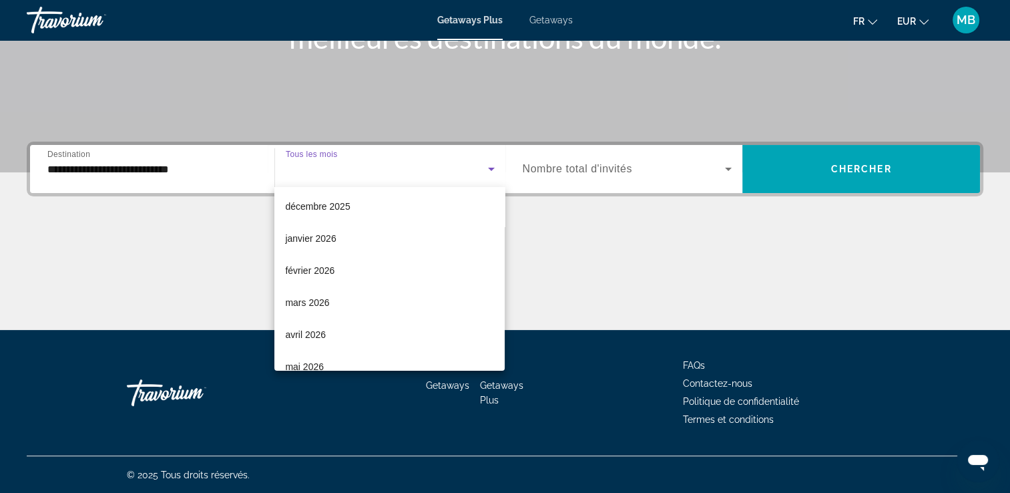
scroll to position [134, 0]
click at [323, 236] on span "janvier 2026" at bounding box center [310, 235] width 51 height 16
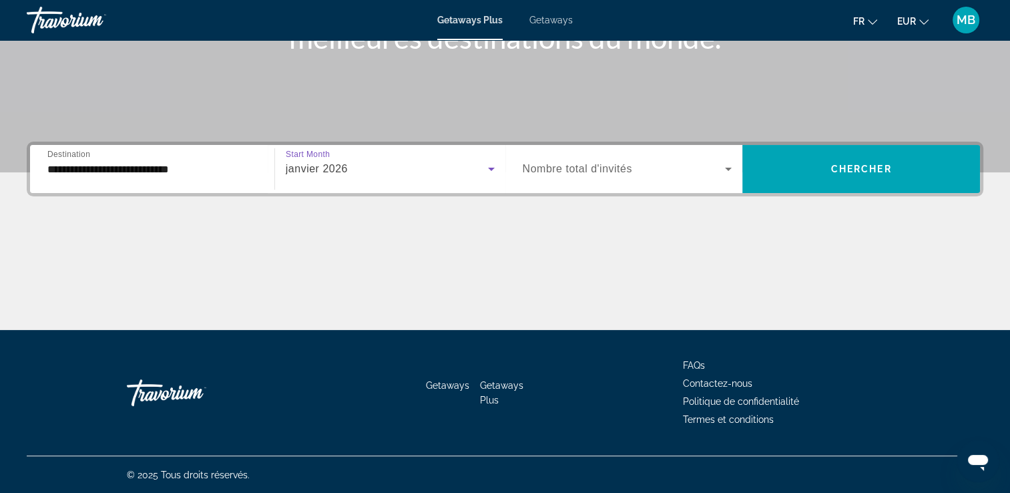
click at [573, 175] on span "Search widget" at bounding box center [624, 169] width 203 height 16
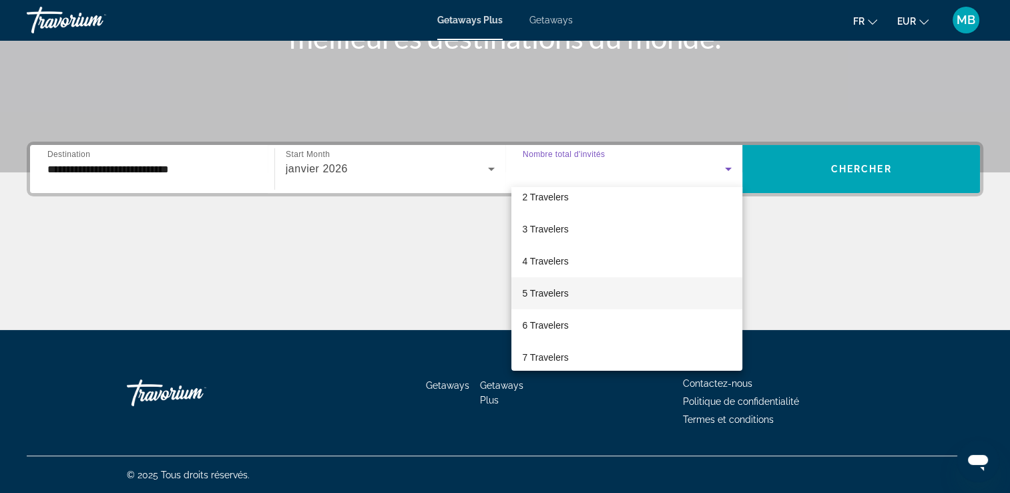
scroll to position [67, 0]
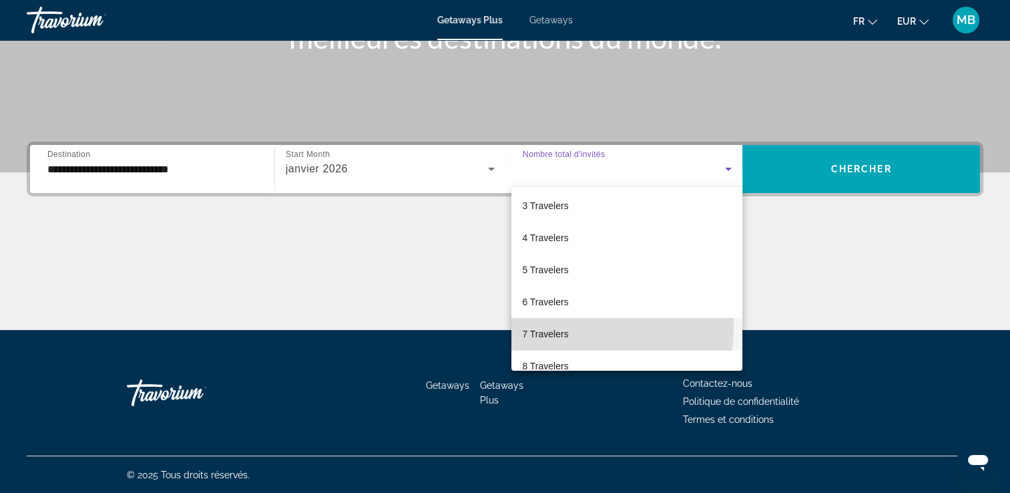
click at [555, 326] on span "7 Travelers" at bounding box center [545, 334] width 46 height 16
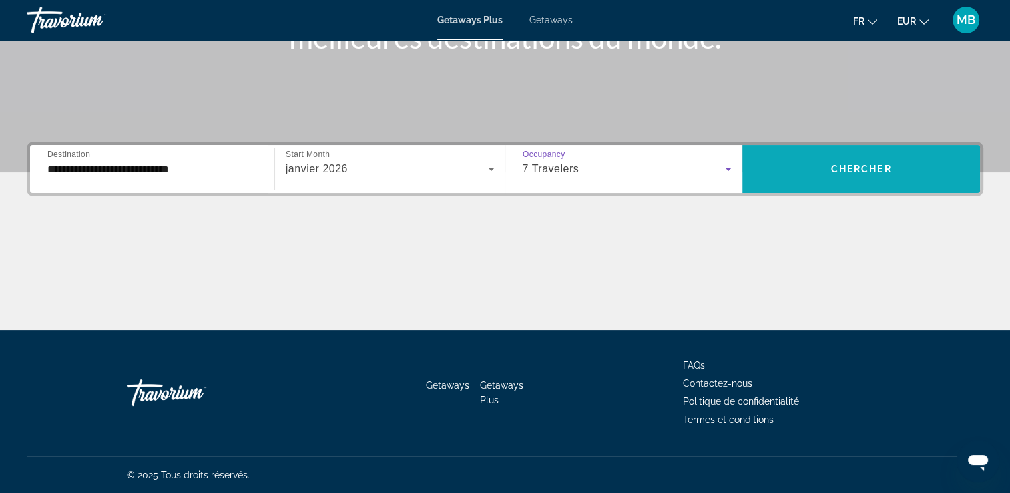
click at [828, 171] on span "Search widget" at bounding box center [861, 169] width 238 height 32
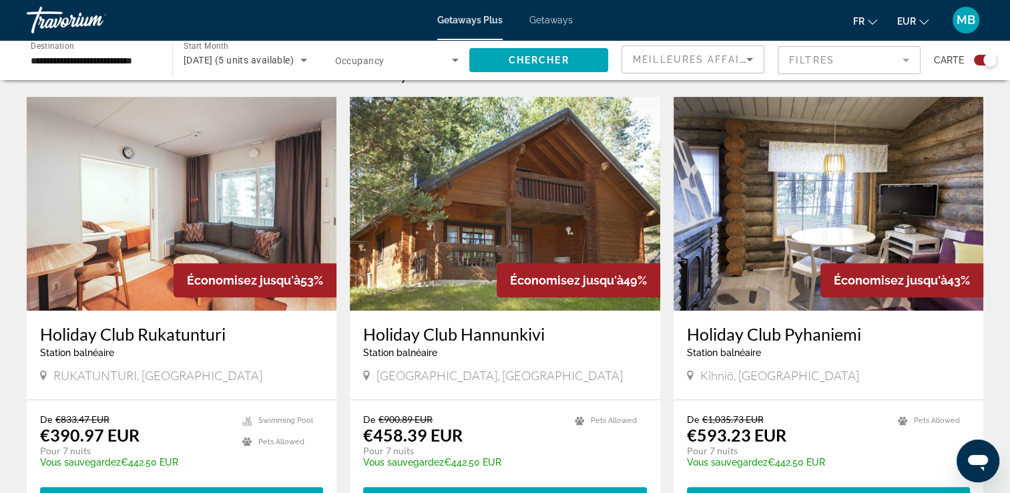
scroll to position [438, 0]
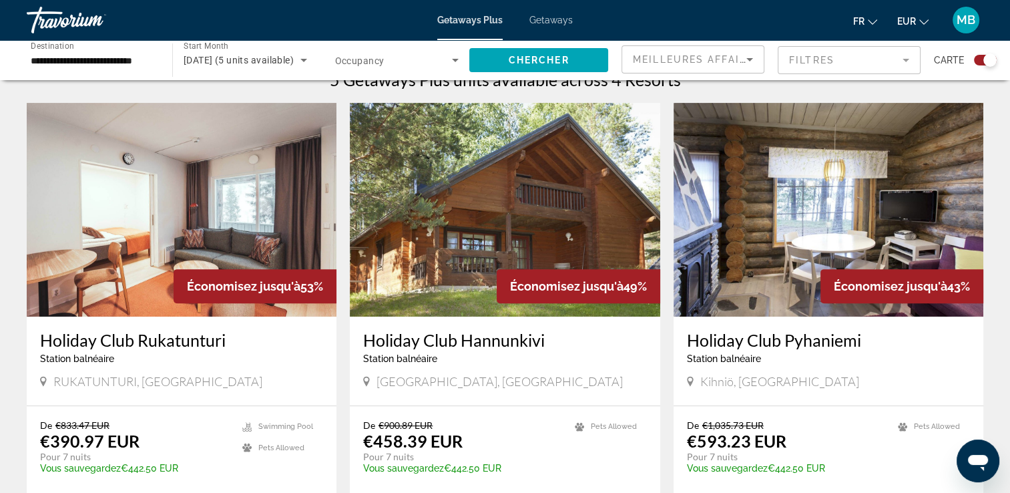
click at [256, 63] on span "janvier 2026 (5 units available)" at bounding box center [239, 60] width 110 height 11
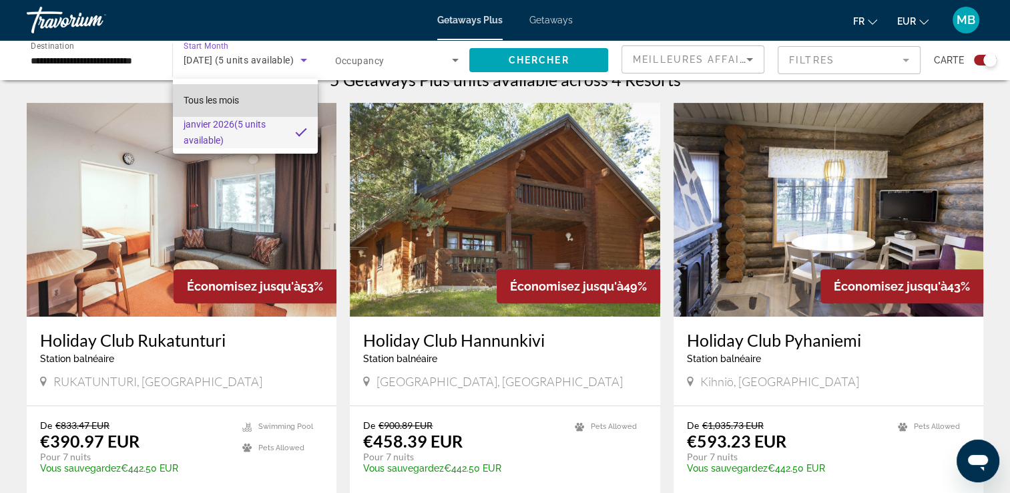
click at [221, 97] on span "Tous les mois" at bounding box center [211, 100] width 55 height 11
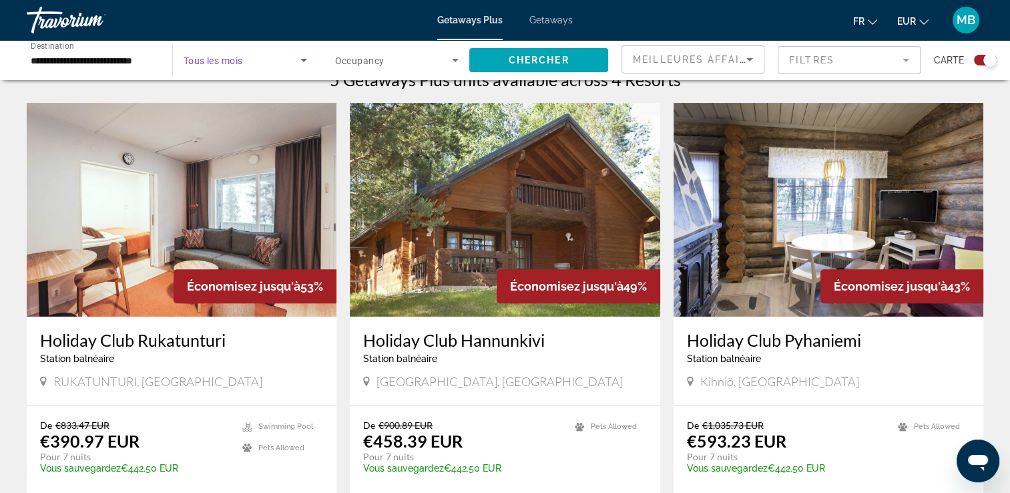
click at [250, 63] on span "Search widget" at bounding box center [242, 60] width 117 height 16
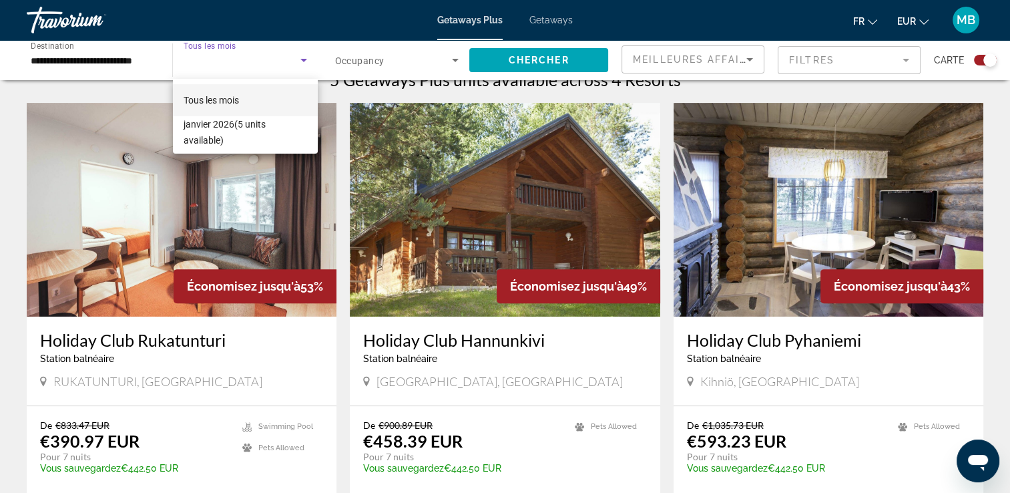
click at [251, 63] on div at bounding box center [505, 246] width 1010 height 493
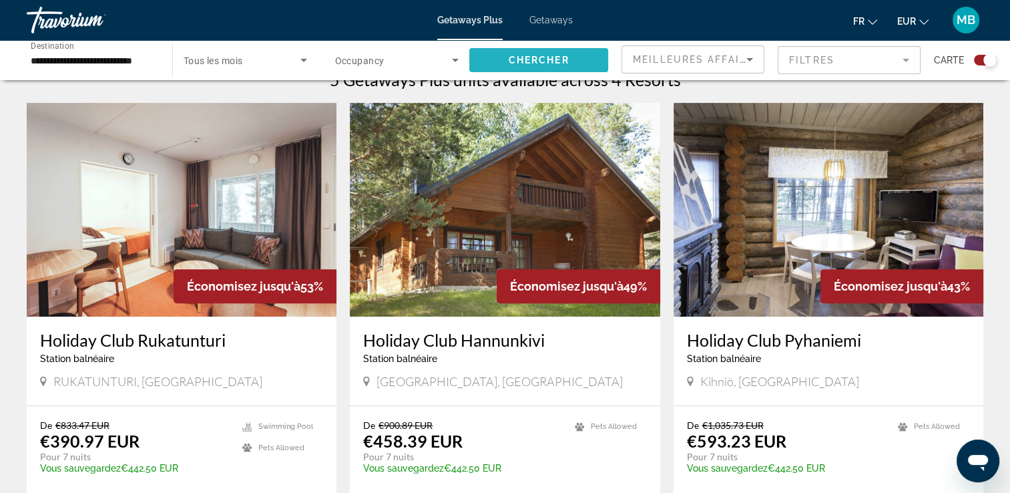
click at [531, 68] on span "Search widget" at bounding box center [538, 60] width 139 height 32
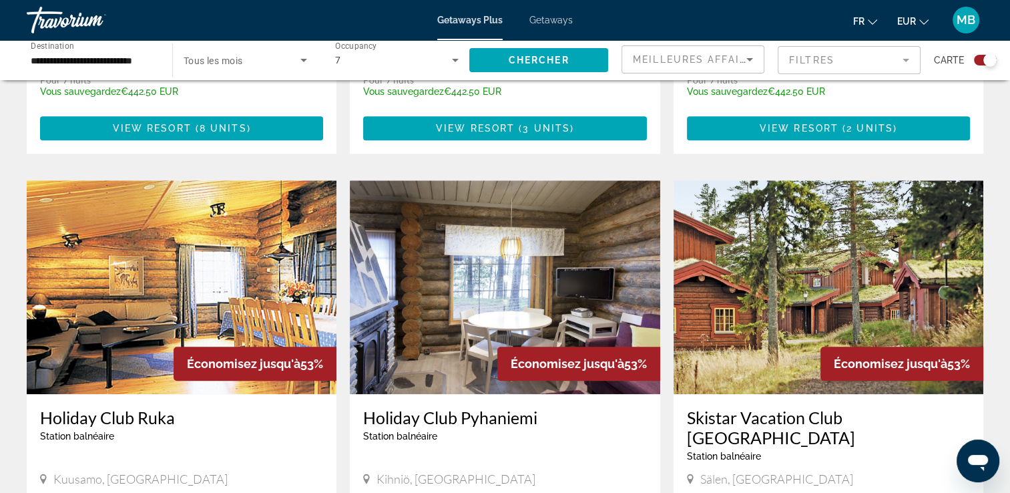
scroll to position [1268, 0]
click at [134, 67] on input "**********" at bounding box center [93, 61] width 124 height 16
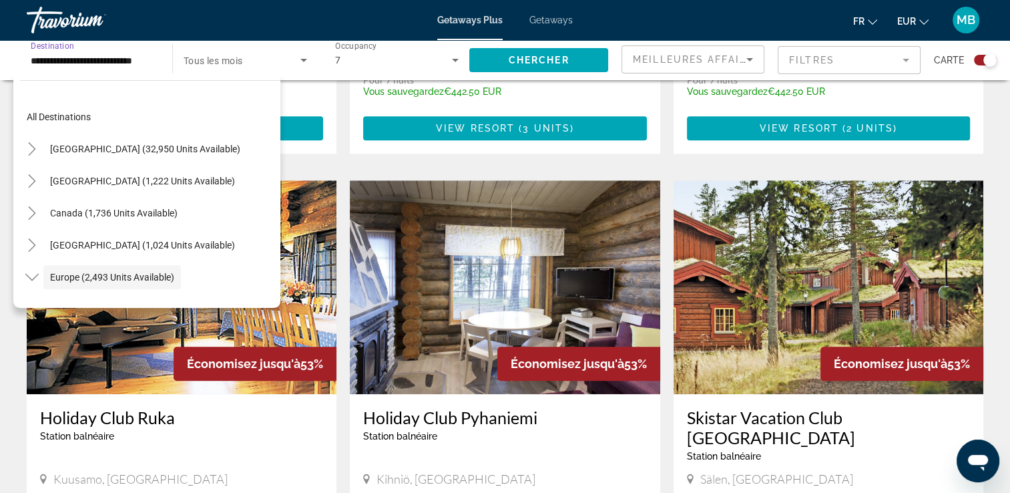
scroll to position [79, 0]
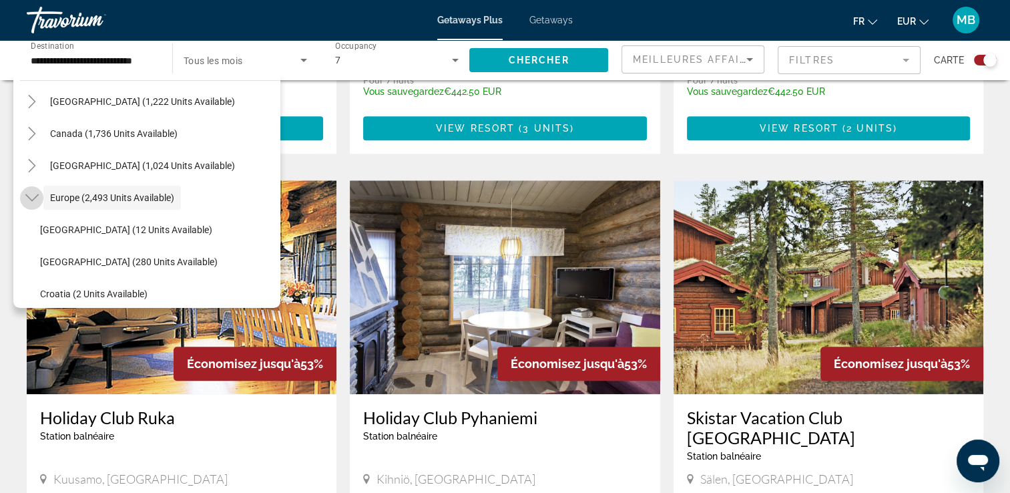
click at [33, 193] on icon "Toggle Europe (2,493 units available)" at bounding box center [31, 197] width 13 height 13
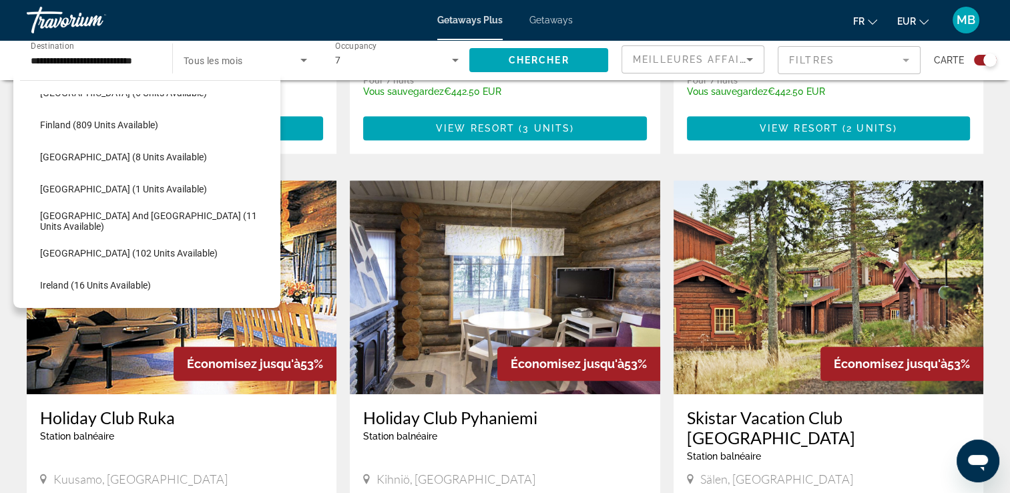
scroll to position [346, 0]
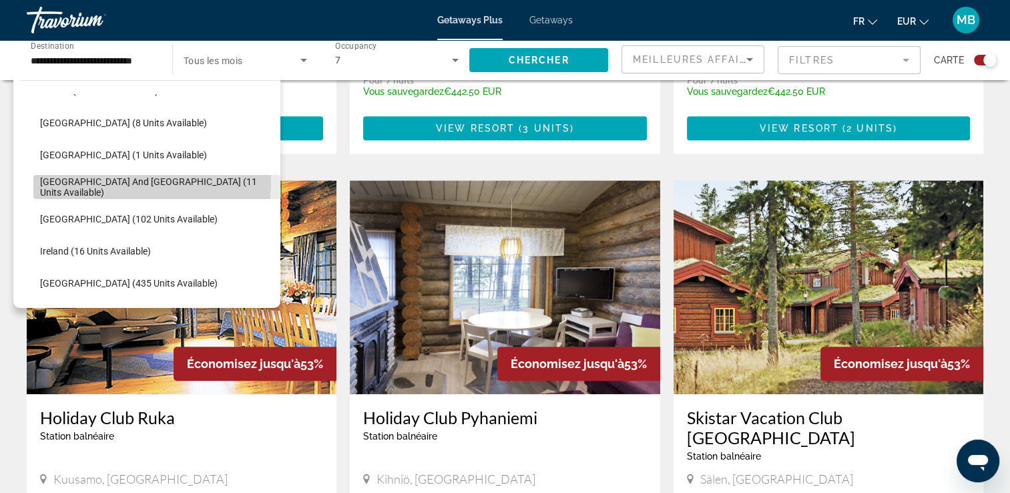
click at [142, 182] on span "Greece and Cyprus (11 units available)" at bounding box center [157, 186] width 234 height 21
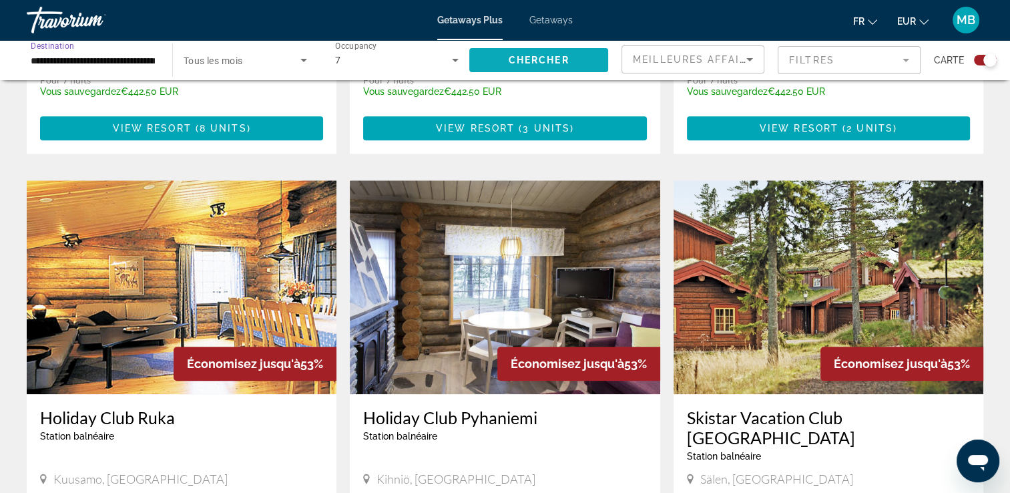
click at [521, 60] on span "Chercher" at bounding box center [539, 60] width 61 height 11
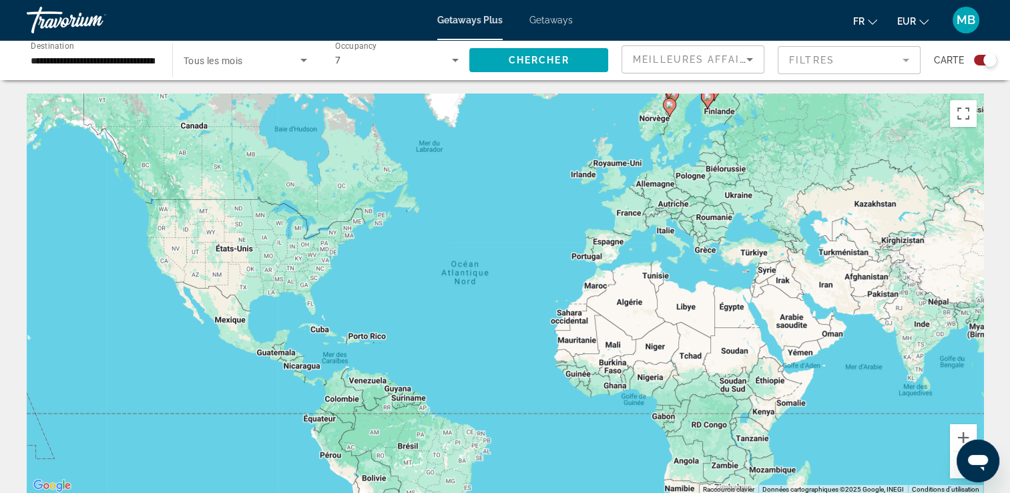
scroll to position [208, 0]
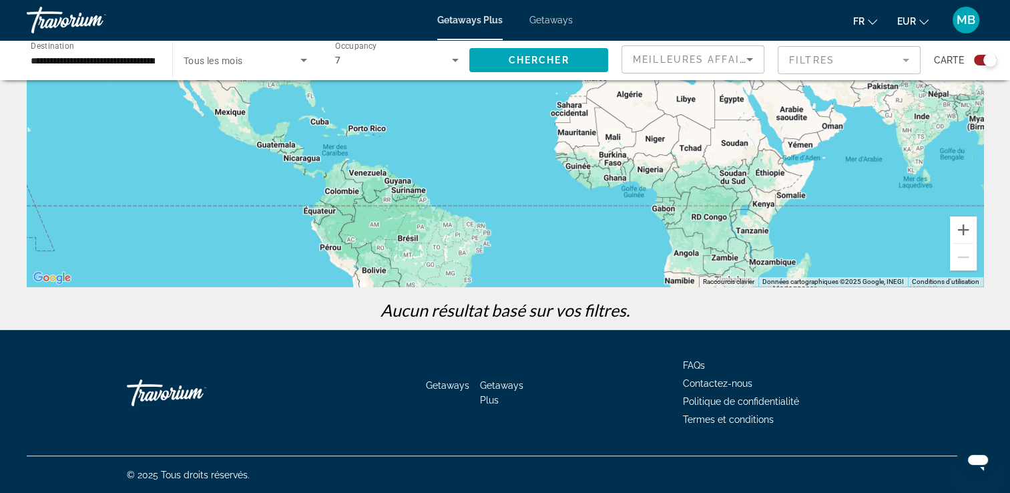
click at [123, 81] on div "Pour activer le glissement avec le clavier, appuyez sur Alt+Entrée. Une fois ce…" at bounding box center [505, 86] width 957 height 401
click at [119, 75] on div "**********" at bounding box center [93, 60] width 124 height 38
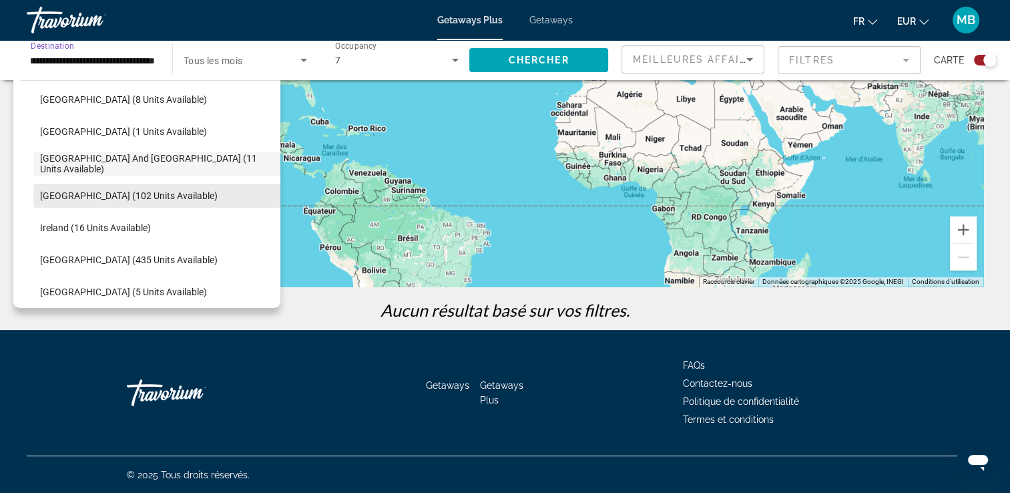
scroll to position [403, 0]
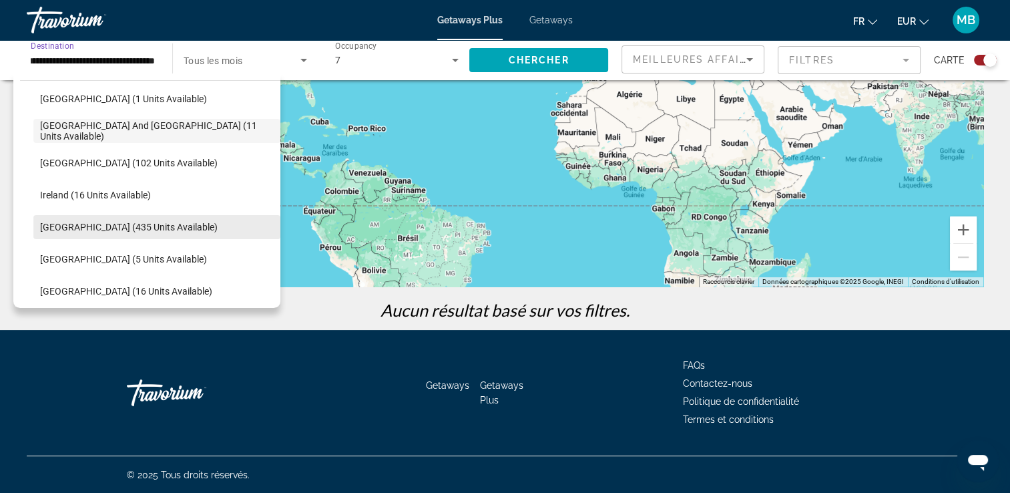
click at [96, 227] on span "Italy (435 units available)" at bounding box center [129, 227] width 178 height 11
type input "**********"
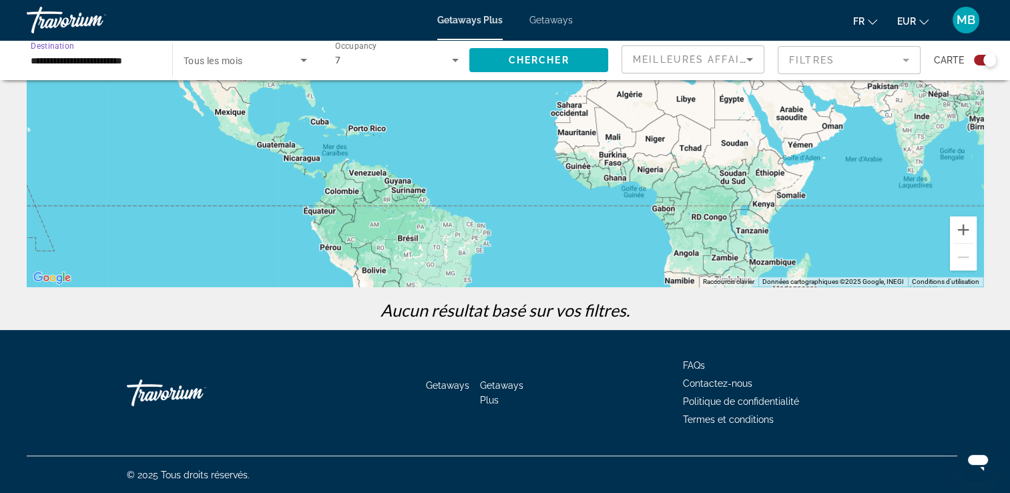
click at [373, 55] on div "7" at bounding box center [393, 60] width 117 height 16
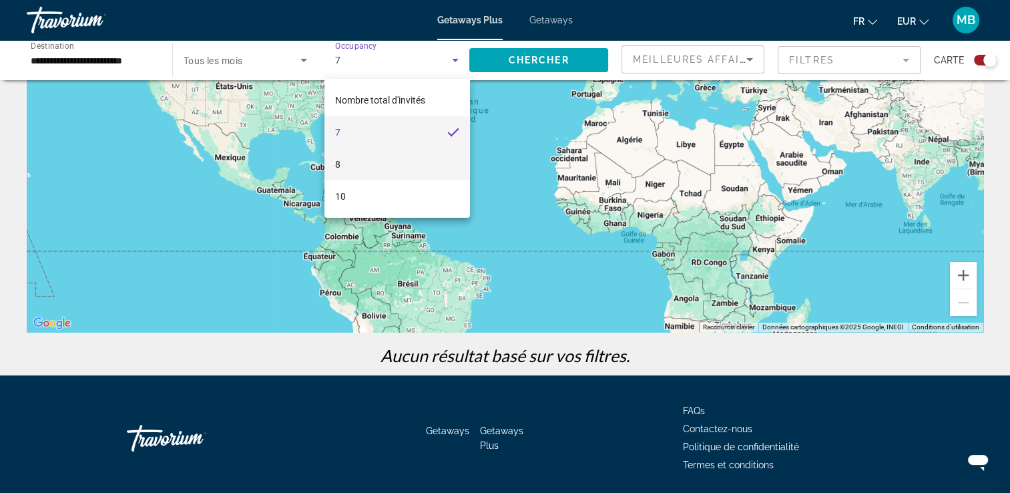
scroll to position [141, 0]
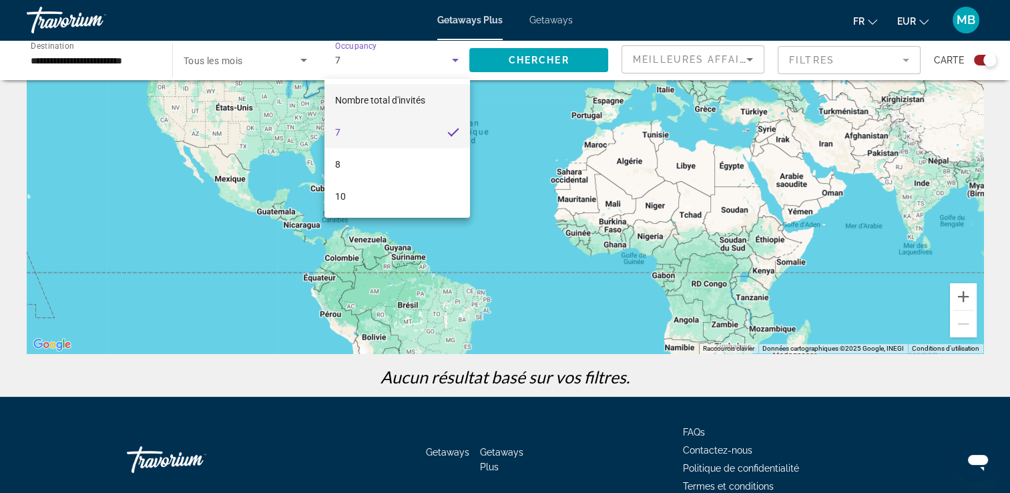
click at [363, 107] on span "Nombre total d'invités" at bounding box center [380, 100] width 90 height 16
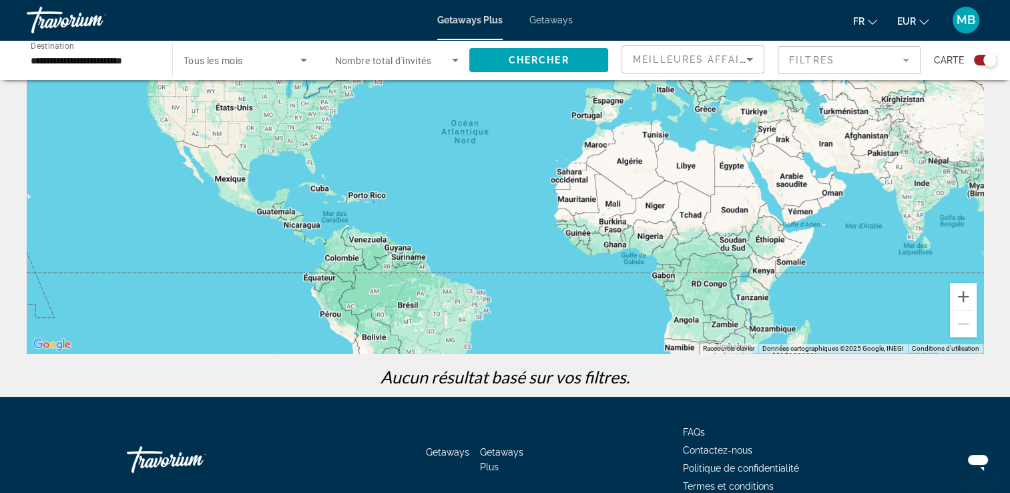
click at [371, 73] on div "Search widget" at bounding box center [397, 59] width 124 height 37
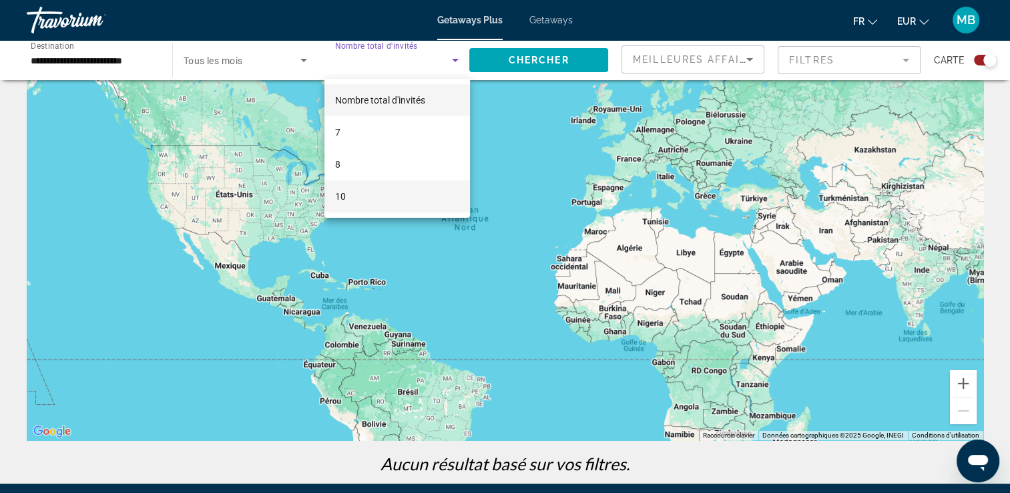
scroll to position [0, 0]
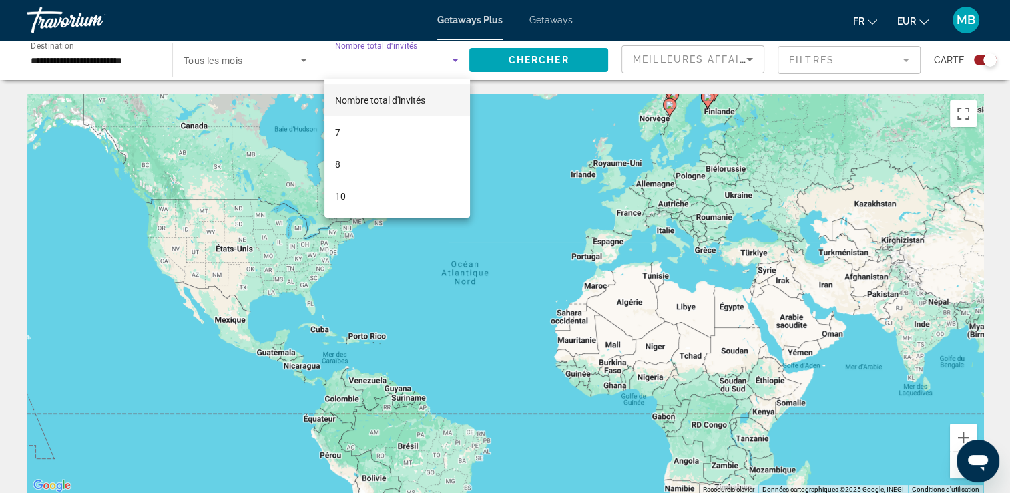
click at [529, 65] on div at bounding box center [505, 246] width 1010 height 493
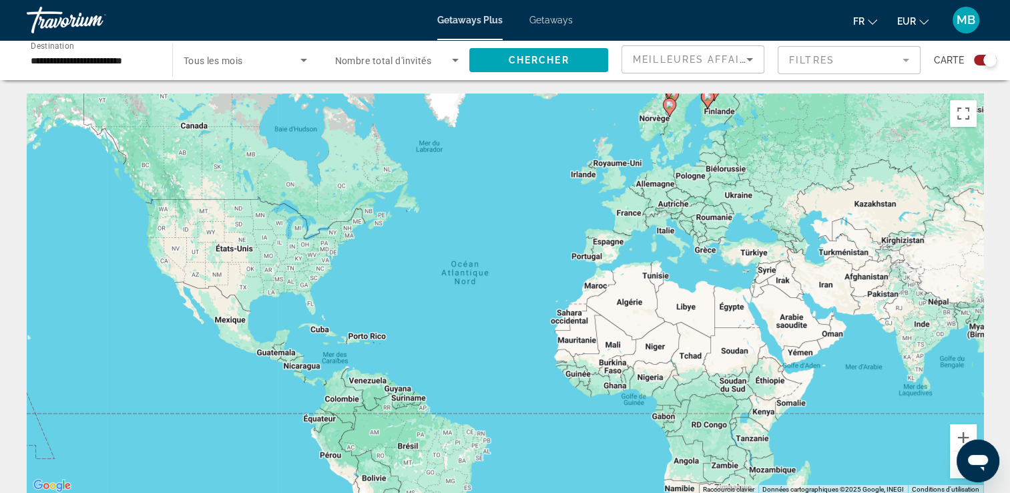
click at [529, 65] on span "Chercher" at bounding box center [539, 60] width 61 height 11
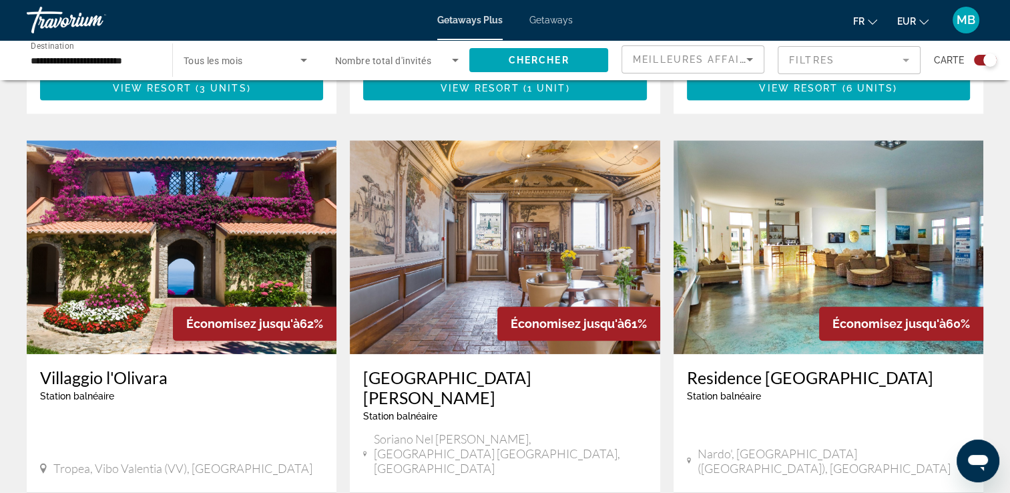
scroll to position [1419, 0]
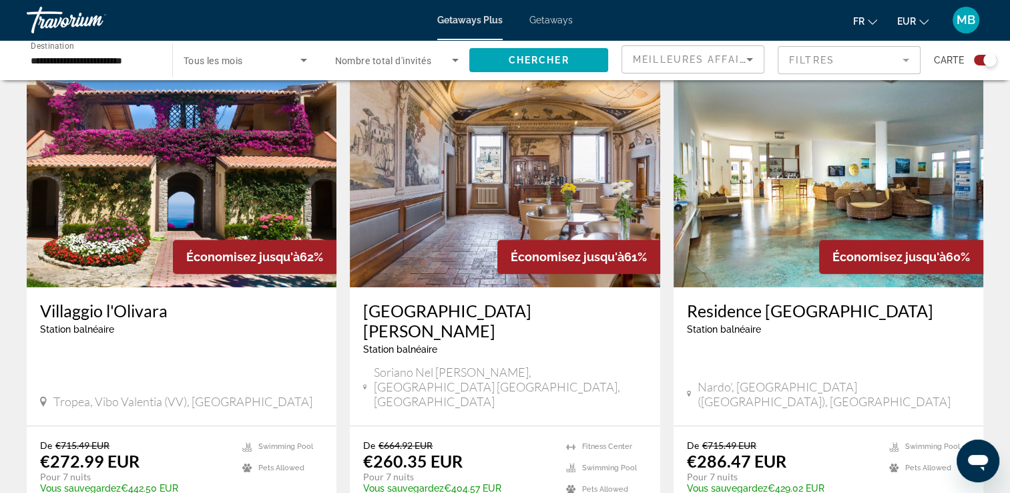
click at [200, 166] on img "Main content" at bounding box center [182, 180] width 310 height 214
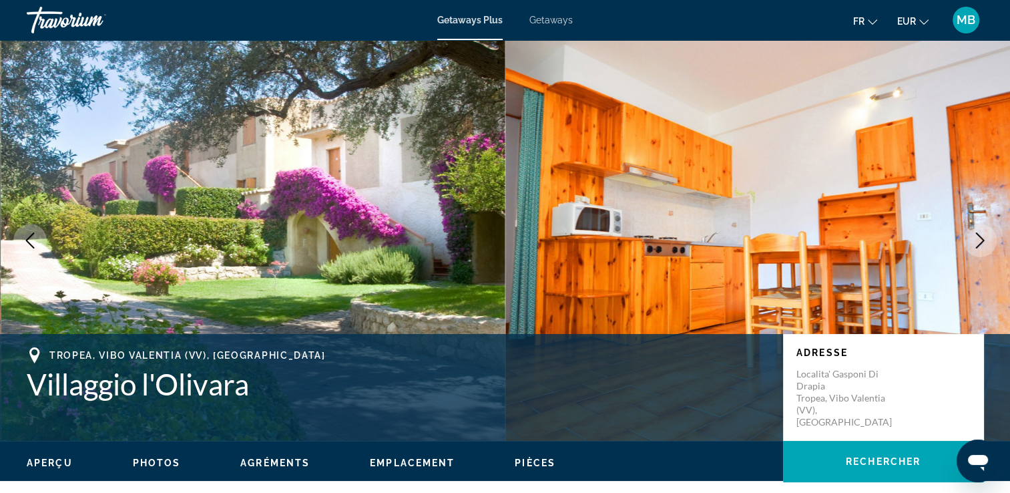
click at [977, 239] on icon "Next image" at bounding box center [980, 240] width 16 height 16
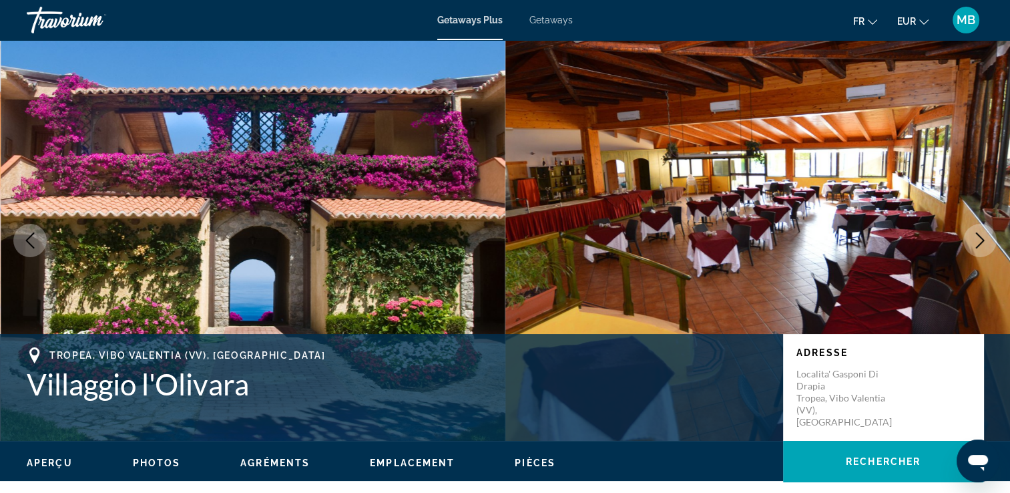
click at [977, 239] on icon "Next image" at bounding box center [980, 240] width 16 height 16
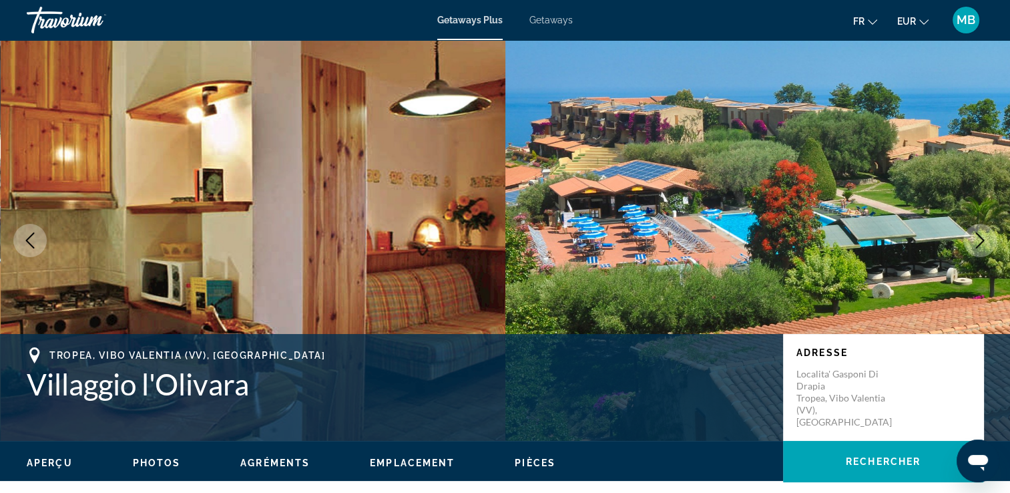
click at [977, 239] on icon "Next image" at bounding box center [980, 240] width 16 height 16
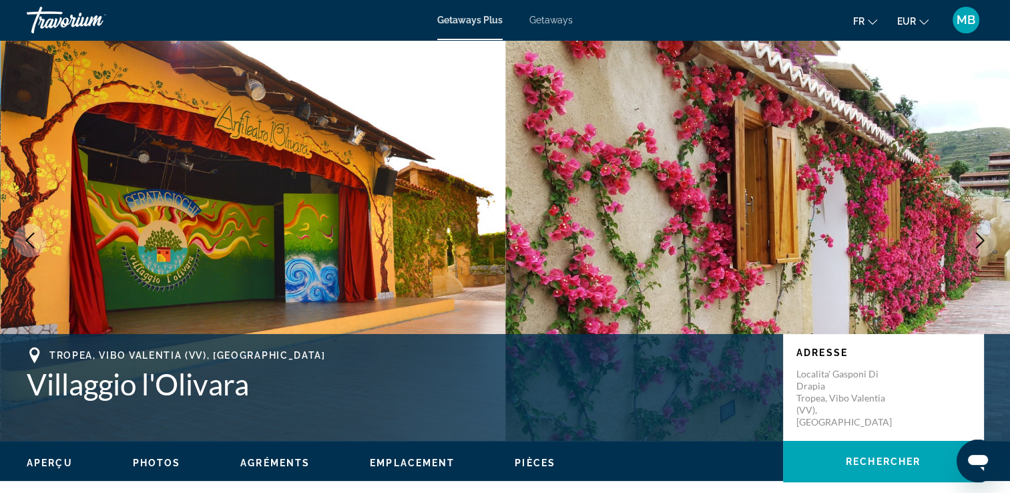
click at [977, 239] on icon "Next image" at bounding box center [980, 240] width 16 height 16
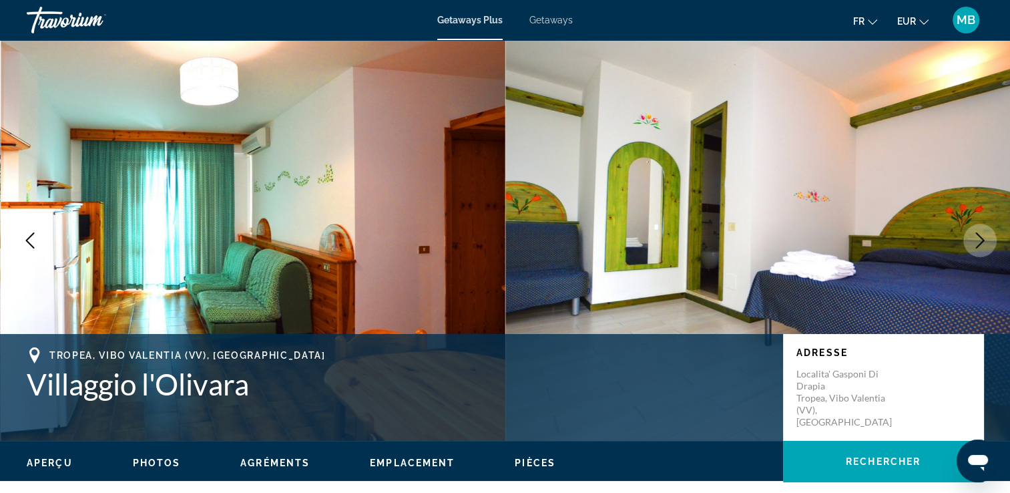
click at [977, 239] on icon "Next image" at bounding box center [980, 240] width 16 height 16
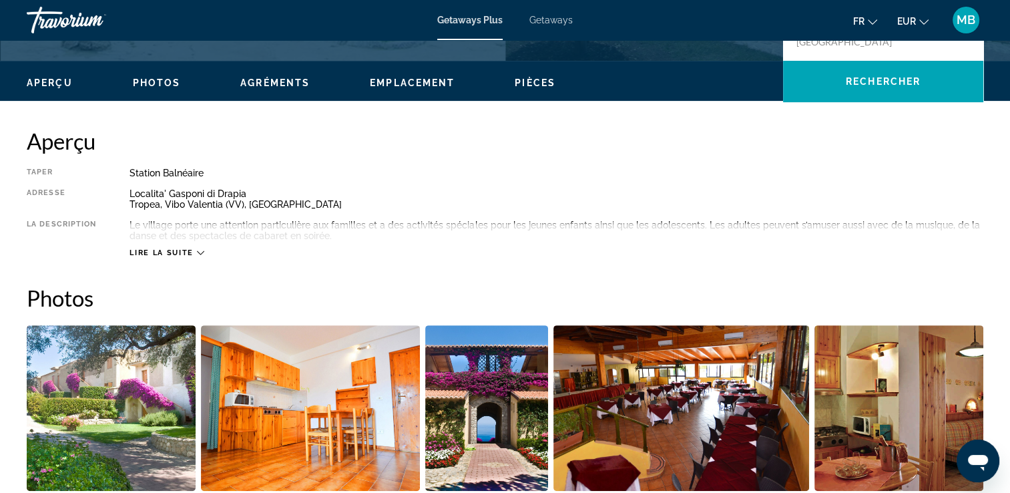
scroll to position [401, 0]
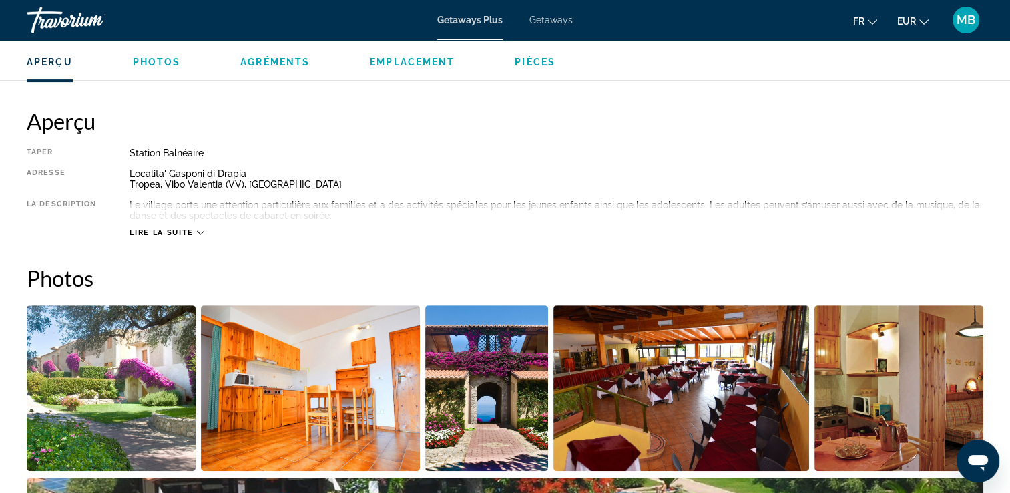
click at [184, 229] on span "Lire la suite" at bounding box center [161, 232] width 63 height 9
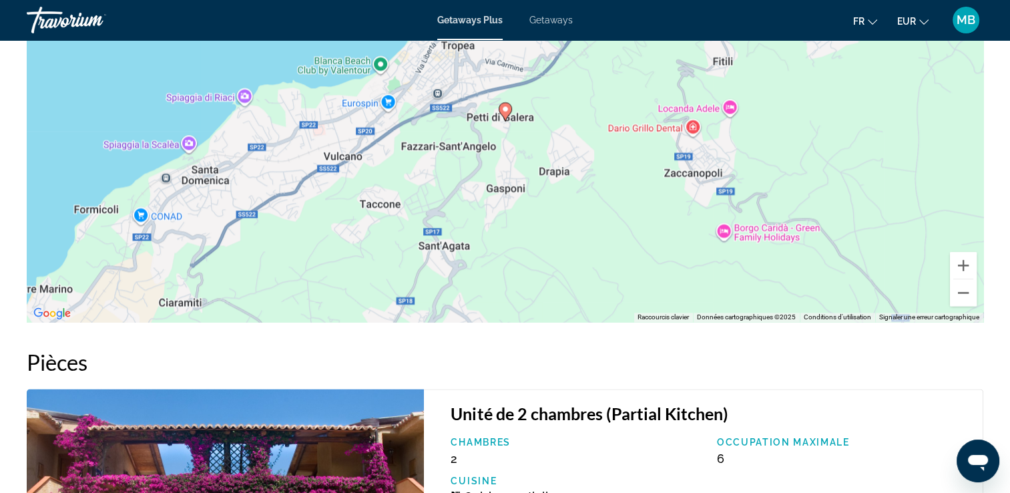
scroll to position [2136, 0]
click at [957, 299] on button "Zoom arrière" at bounding box center [963, 291] width 27 height 27
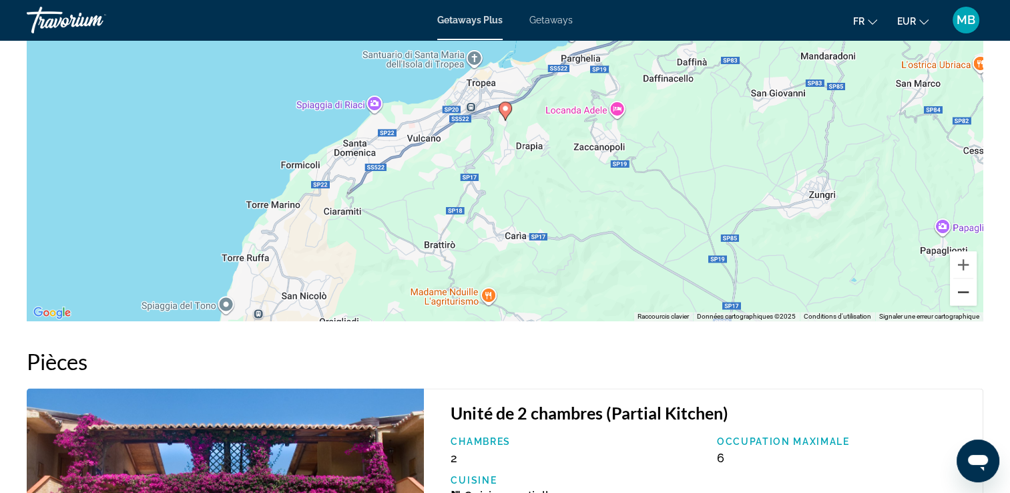
click at [957, 299] on button "Zoom arrière" at bounding box center [963, 291] width 27 height 27
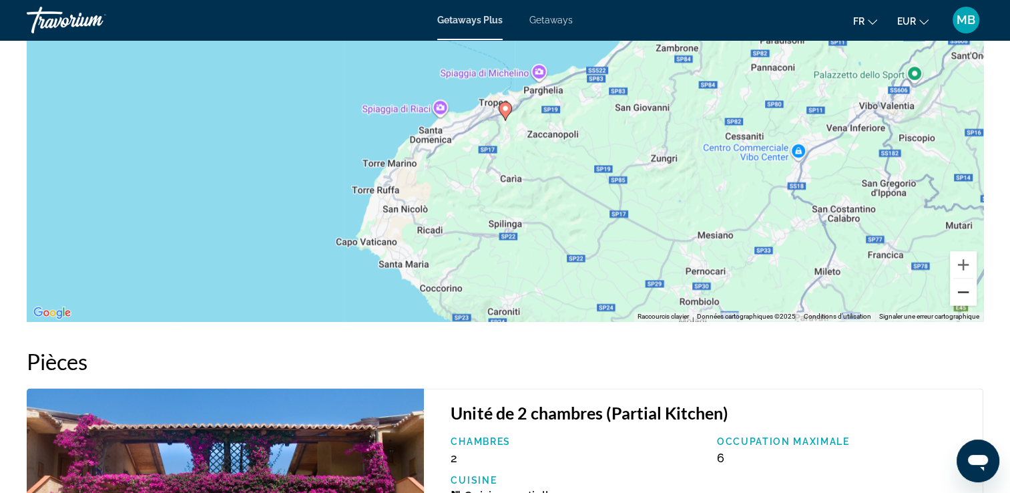
click at [957, 299] on button "Zoom arrière" at bounding box center [963, 291] width 27 height 27
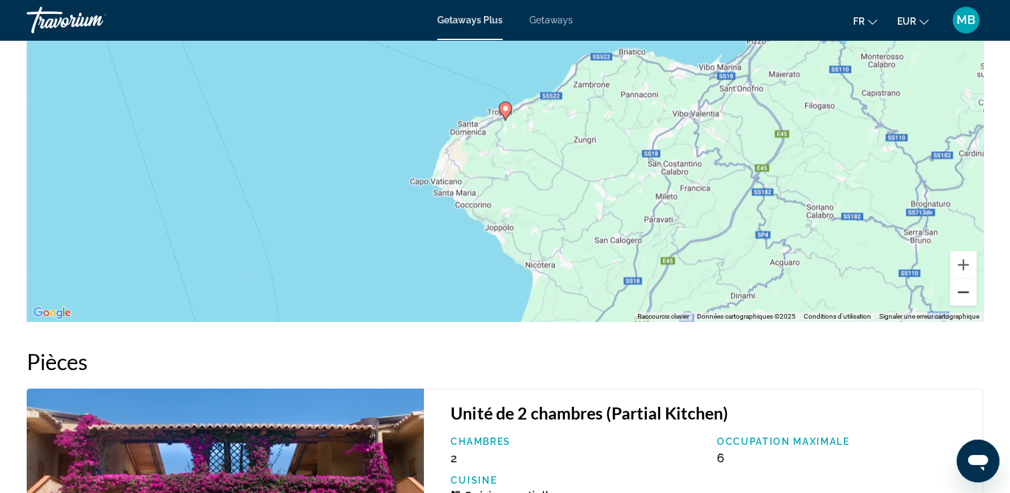
click at [957, 299] on button "Zoom arrière" at bounding box center [963, 291] width 27 height 27
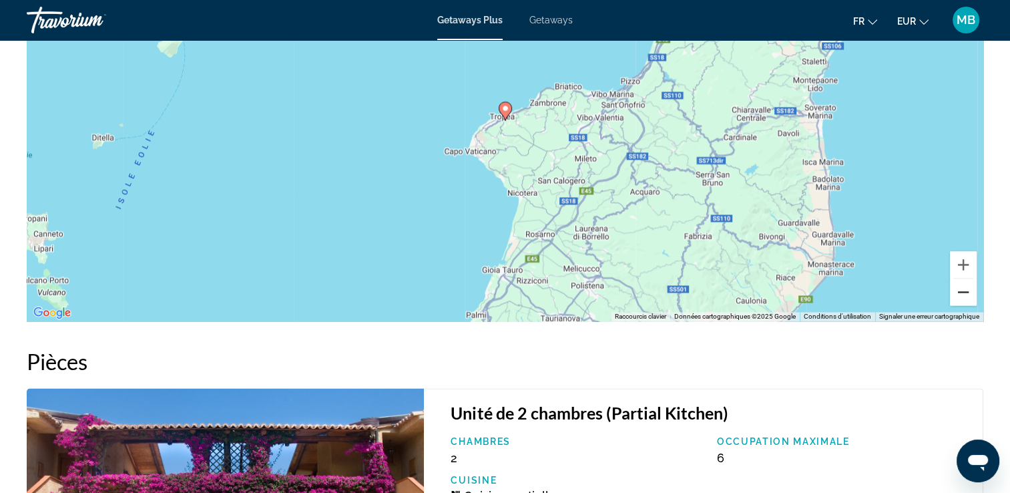
click at [957, 299] on button "Zoom arrière" at bounding box center [963, 291] width 27 height 27
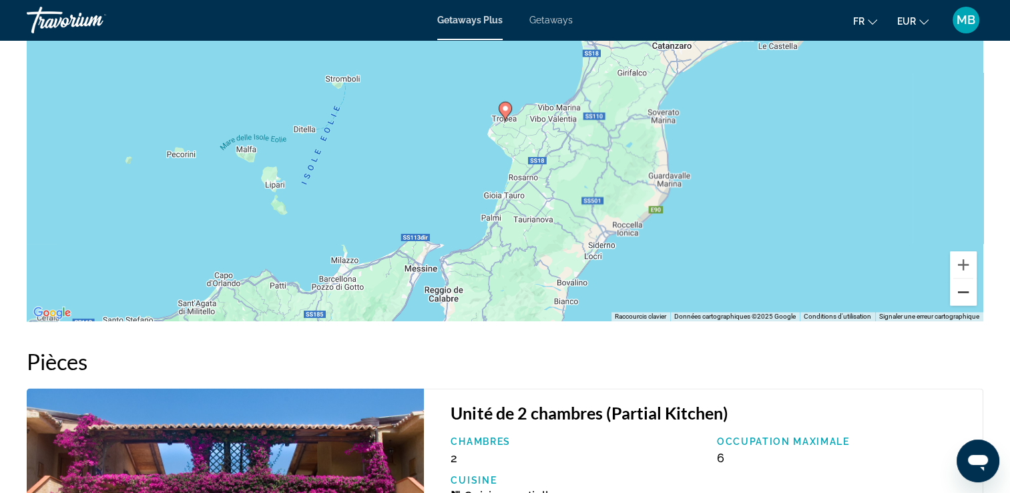
click at [957, 299] on button "Zoom arrière" at bounding box center [963, 291] width 27 height 27
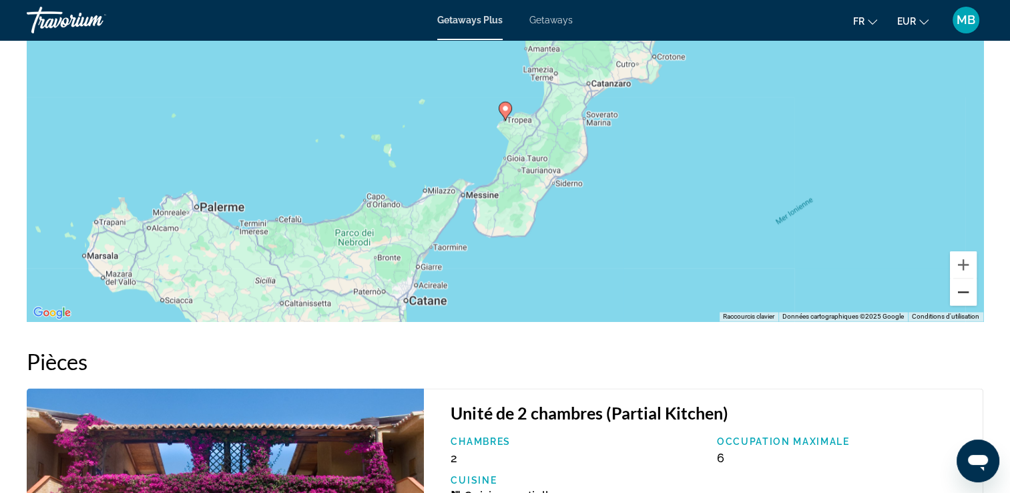
click at [957, 299] on button "Zoom arrière" at bounding box center [963, 291] width 27 height 27
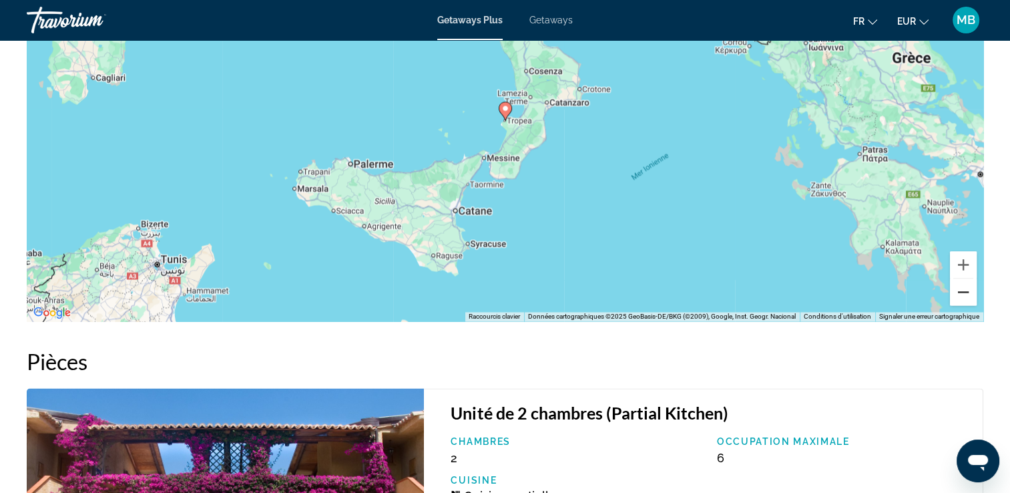
click at [957, 299] on button "Zoom arrière" at bounding box center [963, 291] width 27 height 27
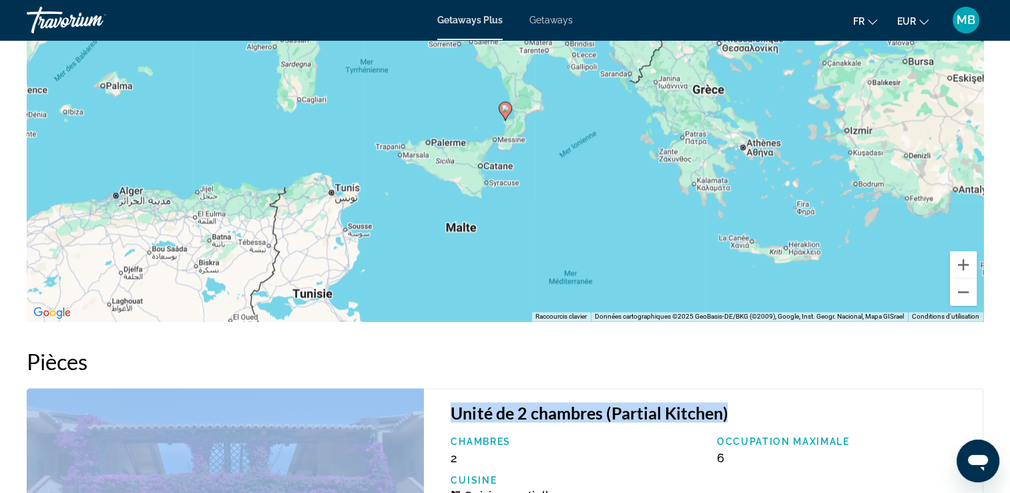
drag, startPoint x: 841, startPoint y: 344, endPoint x: 830, endPoint y: 381, distance: 37.6
click at [665, 358] on h2 "Pièces" at bounding box center [505, 361] width 957 height 27
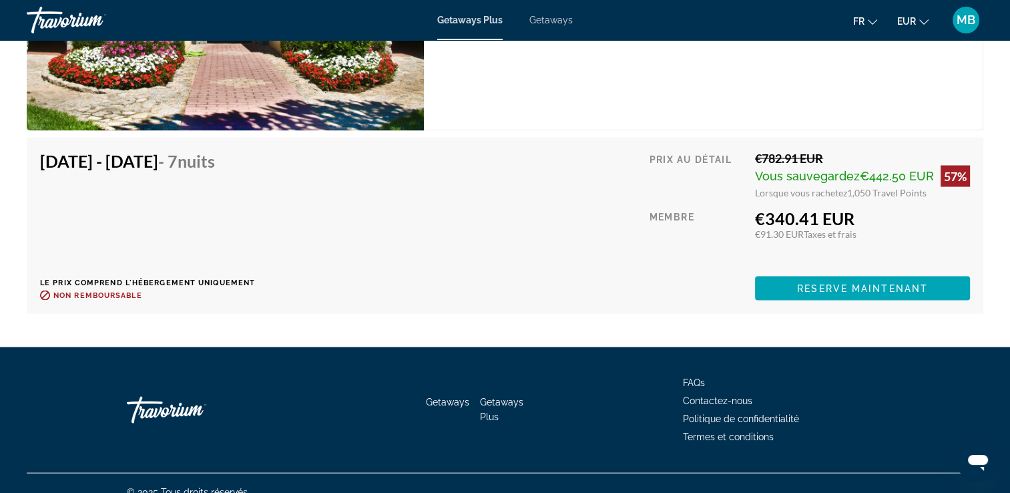
scroll to position [2710, 0]
